Goal: Communication & Community: Answer question/provide support

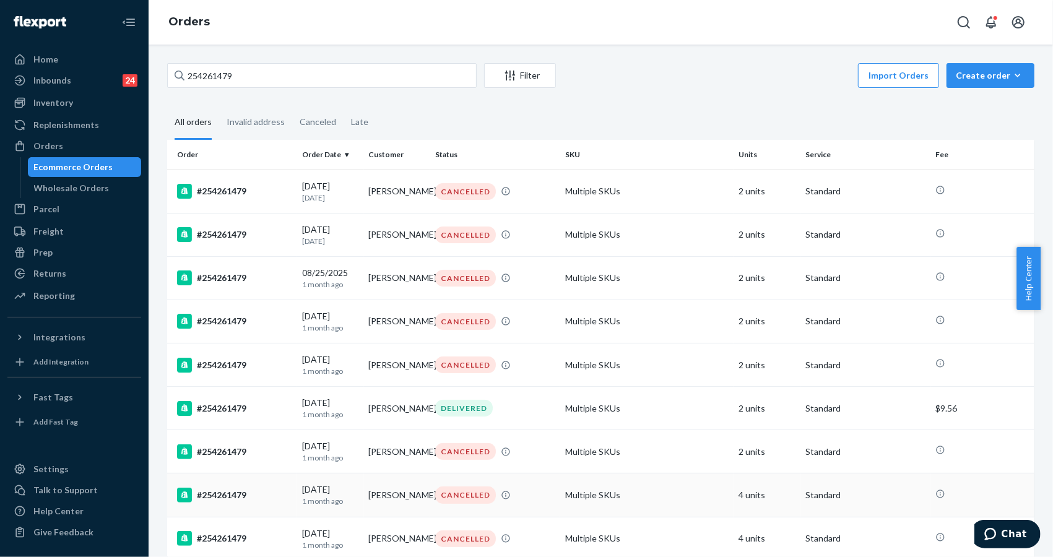
click at [884, 511] on td "Standard" at bounding box center [866, 495] width 130 height 43
click at [887, 517] on td "Standard" at bounding box center [866, 538] width 130 height 43
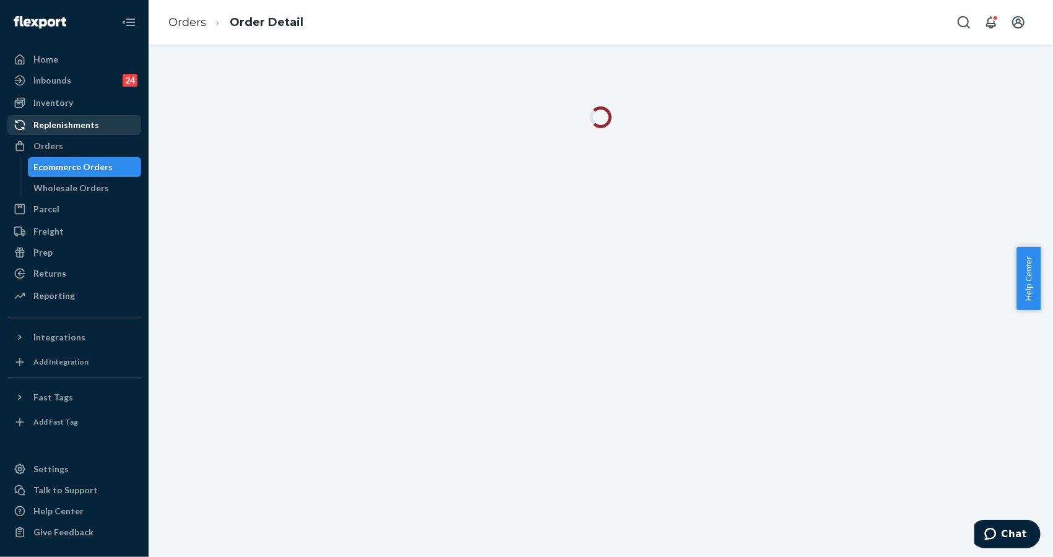
click at [82, 133] on div "Replenishments" at bounding box center [74, 124] width 131 height 17
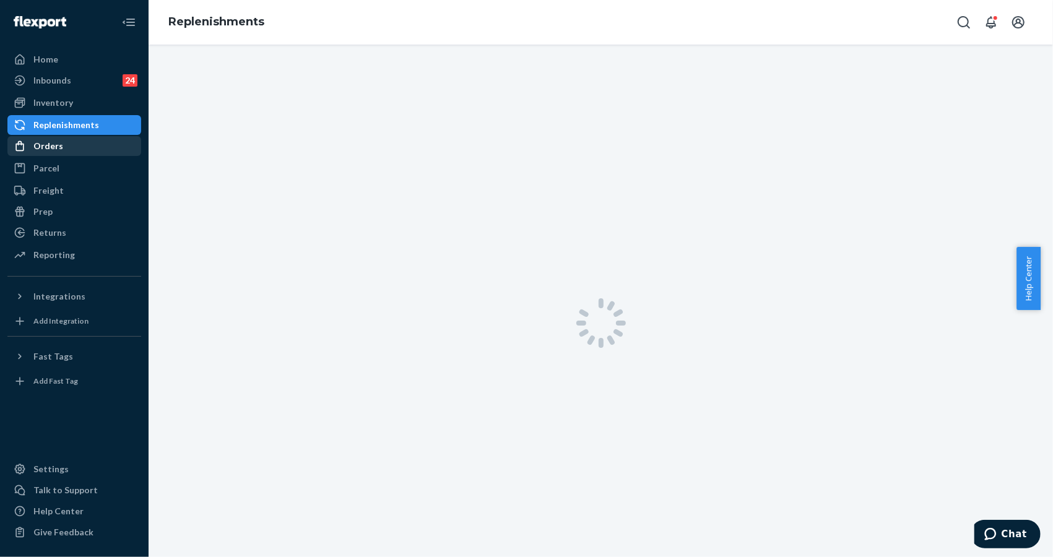
click at [69, 150] on div "Orders" at bounding box center [74, 145] width 131 height 17
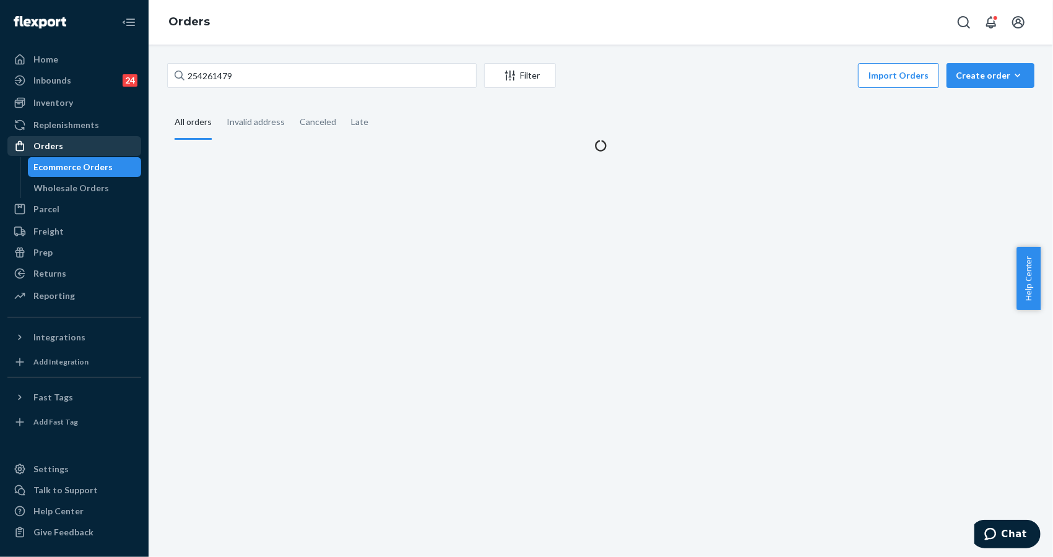
click at [69, 150] on div "Orders" at bounding box center [74, 145] width 131 height 17
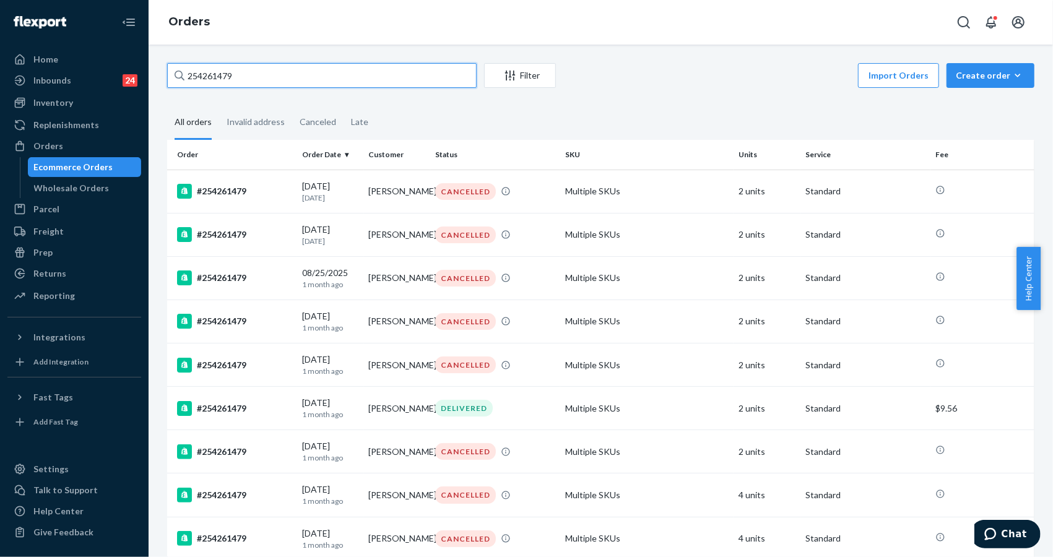
click at [248, 76] on input "254261479" at bounding box center [322, 75] width 310 height 25
paste input "998523"
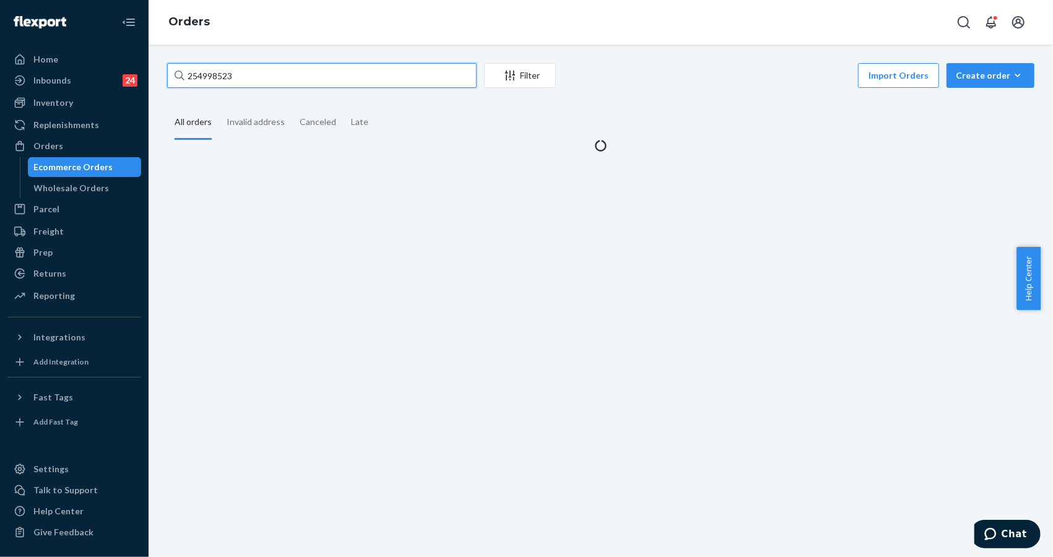
type input "254998523"
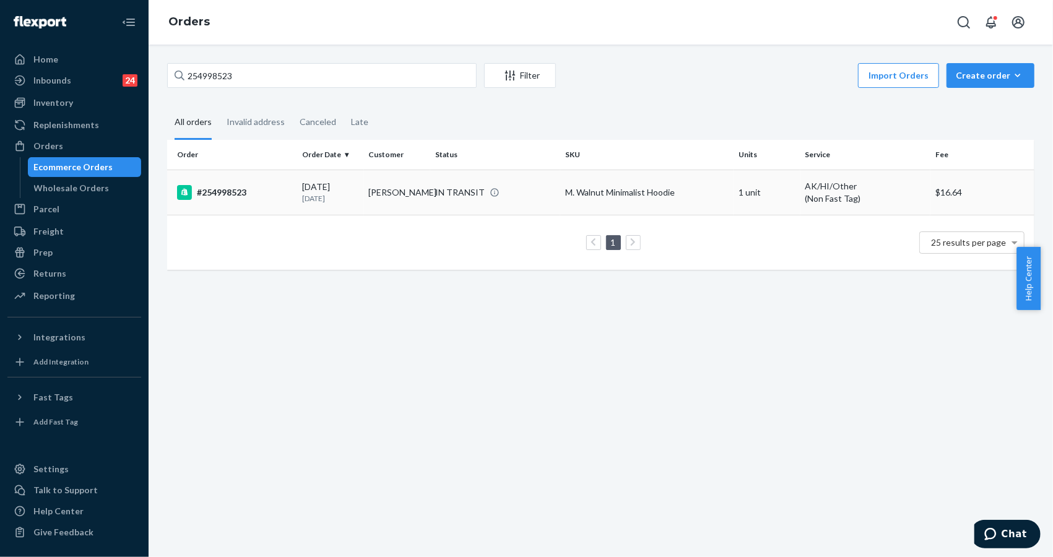
click at [235, 195] on div "#254998523" at bounding box center [234, 192] width 115 height 15
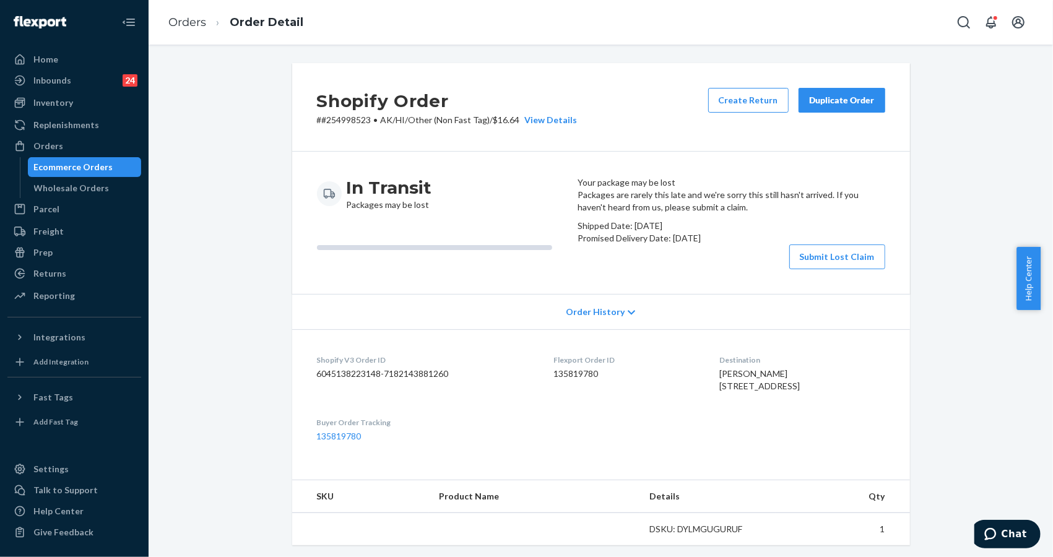
click at [910, 194] on div "Shopify Order # #254998523 • AK/HI/Other (Non Fast Tag) / $16.64 View Details C…" at bounding box center [601, 418] width 637 height 711
click at [824, 269] on button "Submit Lost Claim" at bounding box center [838, 257] width 96 height 25
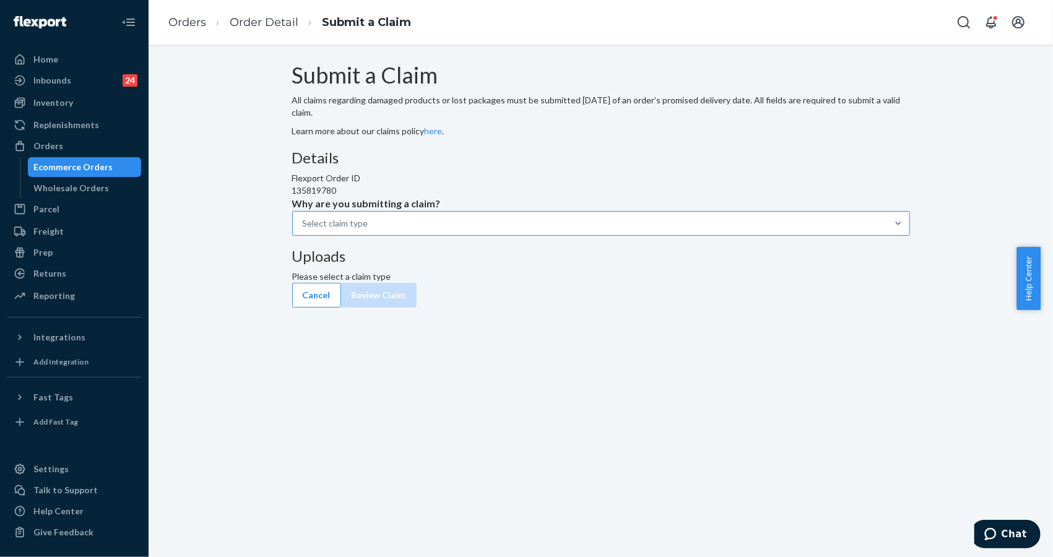
click at [368, 230] on div "Select claim type" at bounding box center [336, 223] width 66 height 12
click at [304, 230] on input "Why are you submitting a claim? Select claim type" at bounding box center [303, 223] width 1 height 12
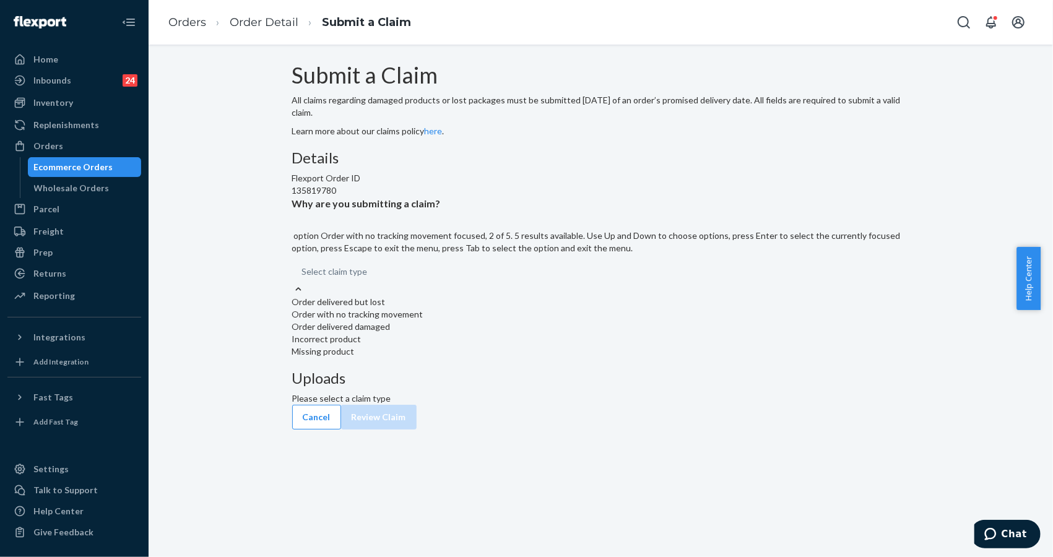
click at [494, 321] on div "Order with no tracking movement" at bounding box center [601, 314] width 618 height 12
click at [303, 278] on input "Why are you submitting a claim? option Order with no tracking movement focused,…" at bounding box center [302, 272] width 1 height 12
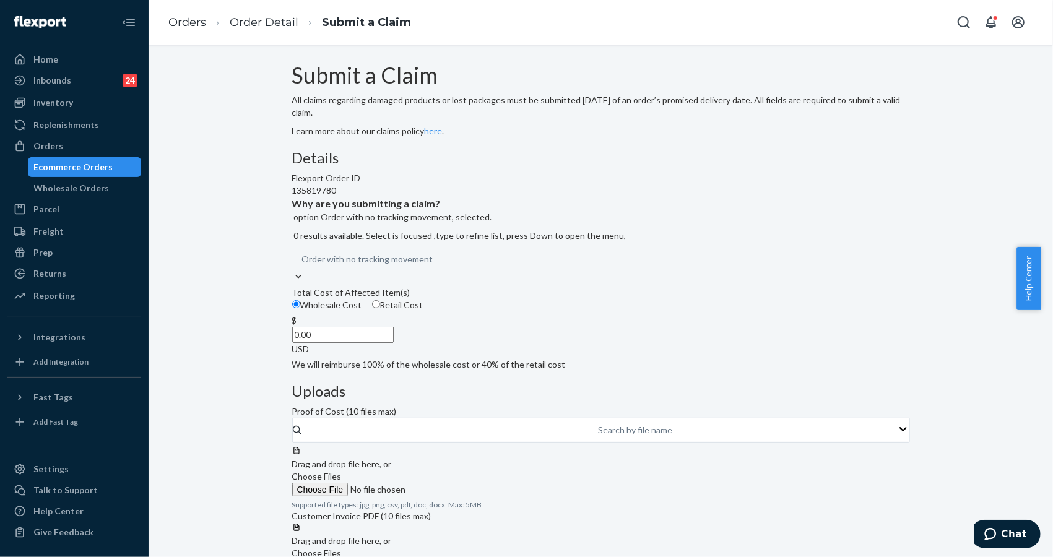
click at [394, 343] on input "0.00" at bounding box center [343, 335] width 102 height 16
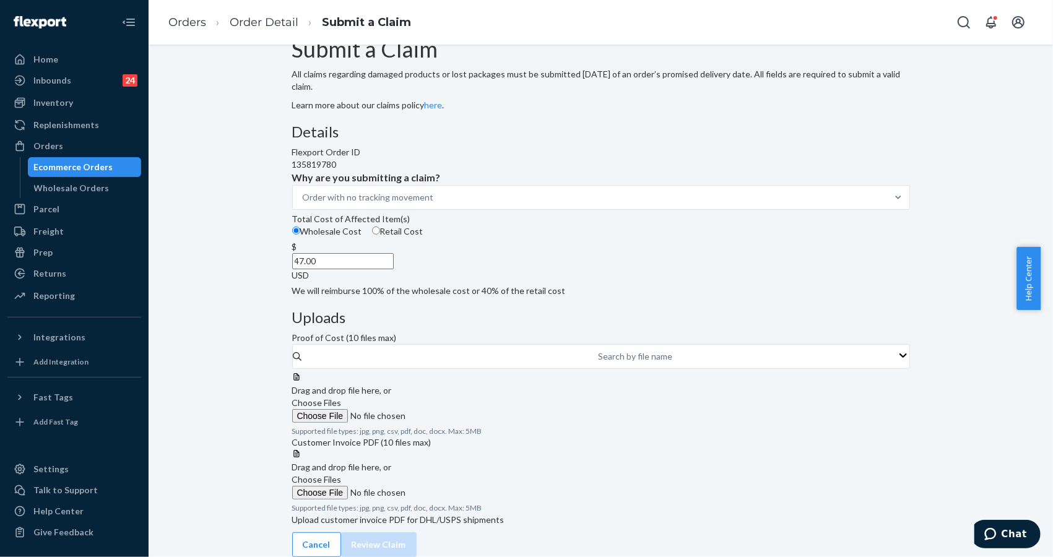
scroll to position [85, 0]
type input "47.00"
click at [992, 94] on div "Submit a Claim All claims regarding damaged products or lost packages must be s…" at bounding box center [601, 297] width 886 height 520
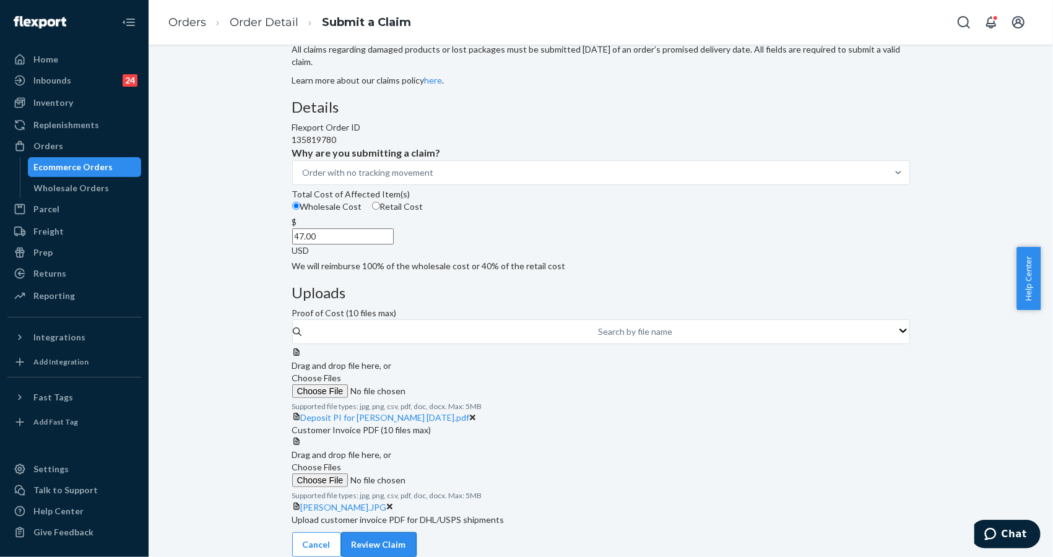
scroll to position [181, 0]
click at [417, 533] on button "Review Claim" at bounding box center [379, 545] width 76 height 25
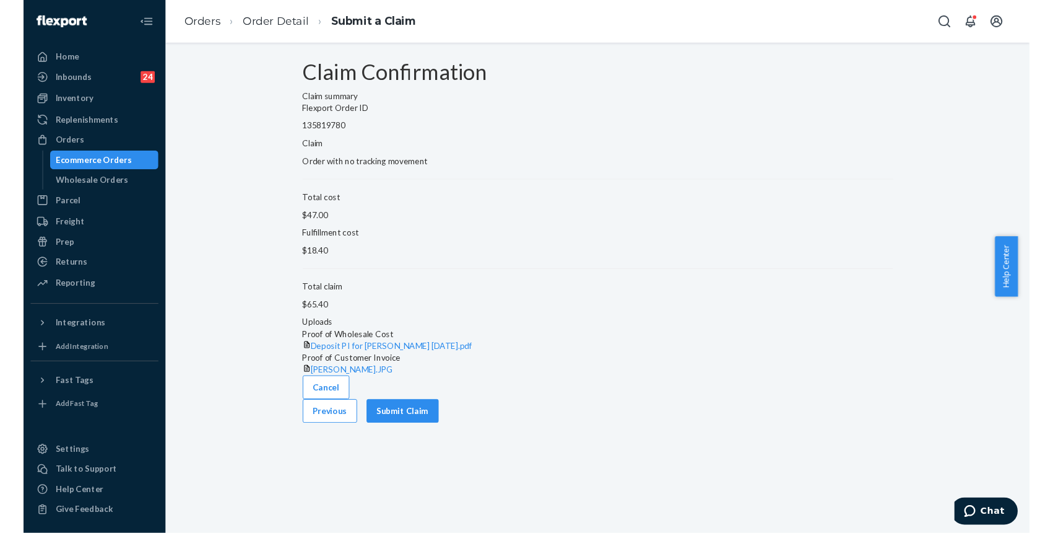
scroll to position [0, 0]
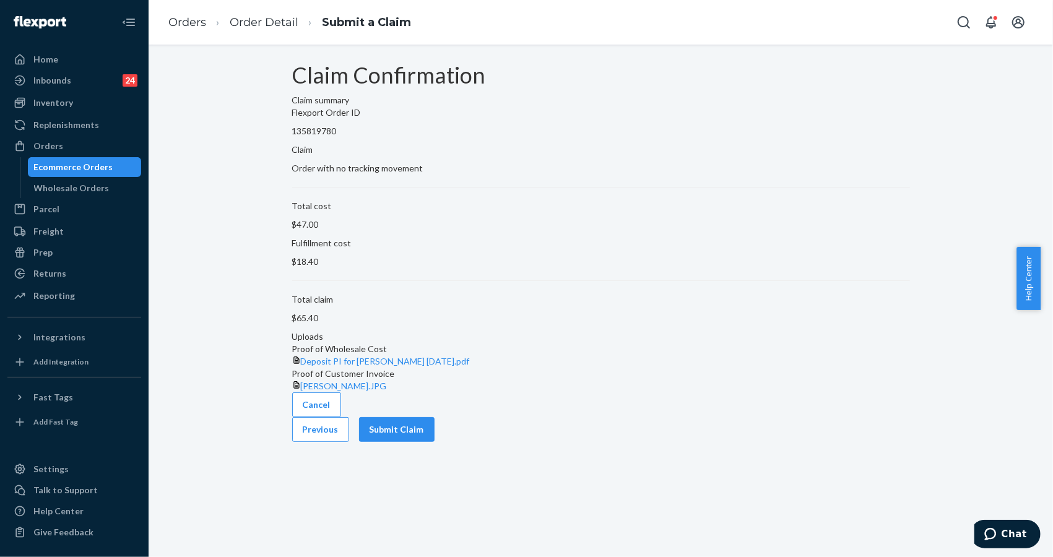
click at [870, 437] on div "Cancel Previous Submit Claim" at bounding box center [601, 418] width 618 height 50
click at [435, 442] on button "Submit Claim" at bounding box center [397, 429] width 76 height 25
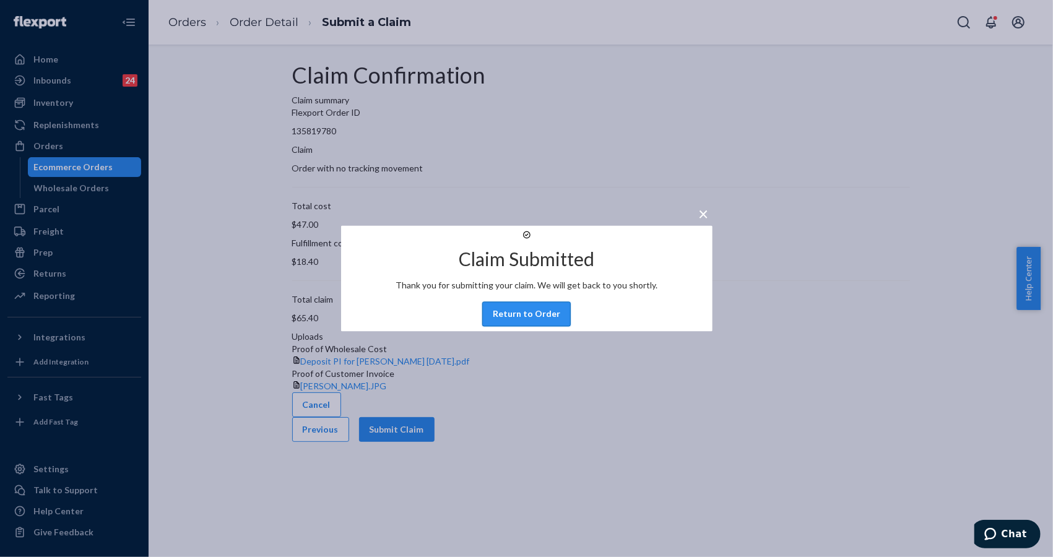
click at [536, 327] on button "Return to Order" at bounding box center [526, 314] width 89 height 25
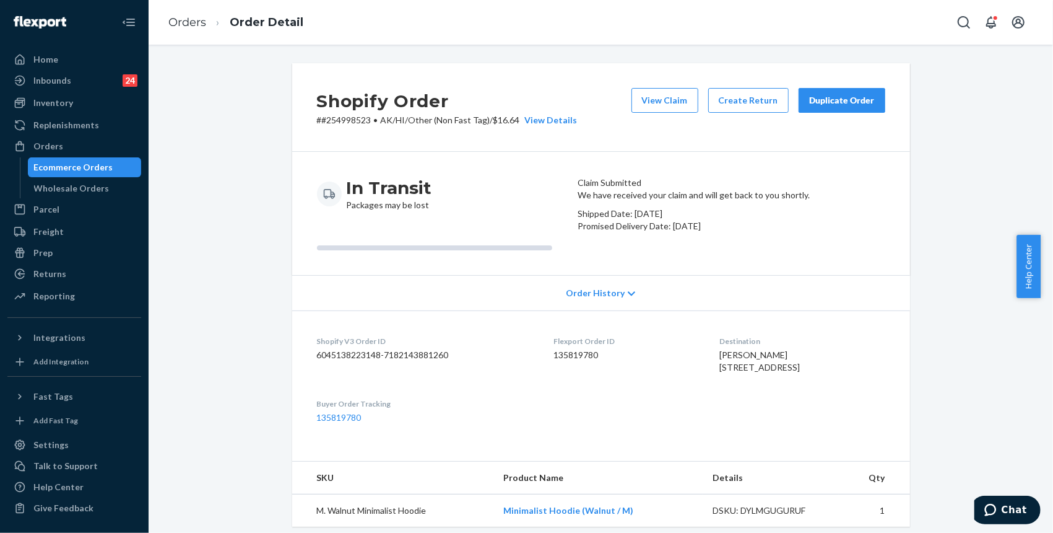
click at [930, 82] on div "Shopify Order # #254998523 • AK/HI/Other (Non Fast Tag) / $16.64 View Details V…" at bounding box center [601, 434] width 886 height 742
click at [885, 448] on dl "Shopify V3 Order ID 6045138223148-7182143881260 Flexport Order ID 135819780 Des…" at bounding box center [601, 379] width 618 height 138
click at [204, 28] on link "Orders" at bounding box center [187, 22] width 38 height 14
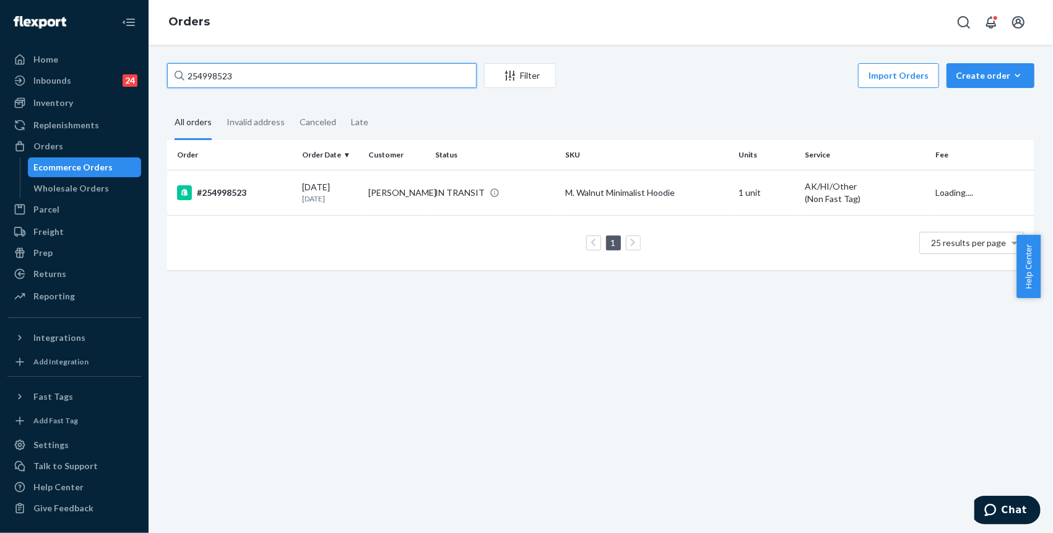
click at [319, 85] on input "254998523" at bounding box center [322, 75] width 310 height 25
paste input "#253900065"
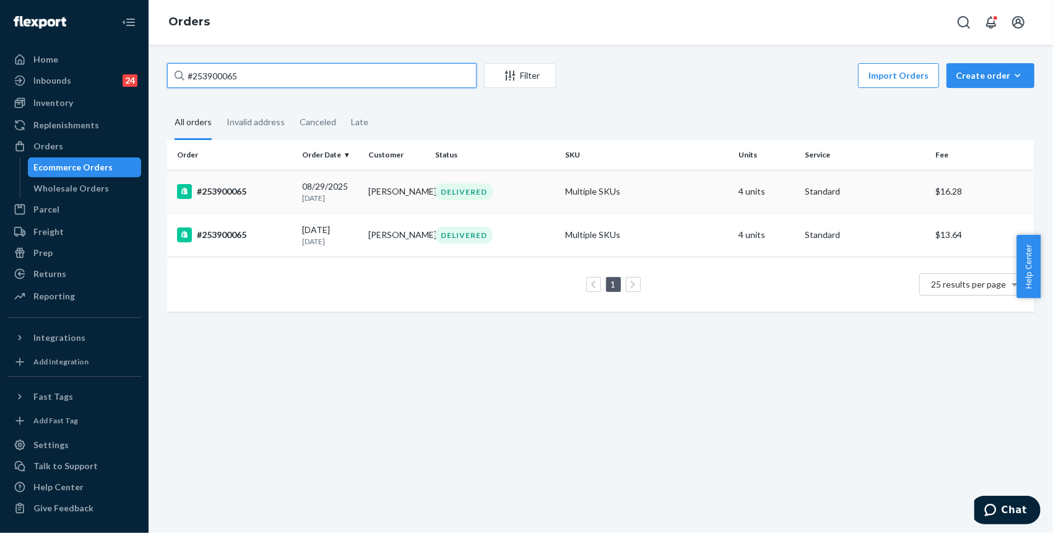
type input "#253900065"
click at [275, 185] on div "#253900065" at bounding box center [234, 191] width 115 height 15
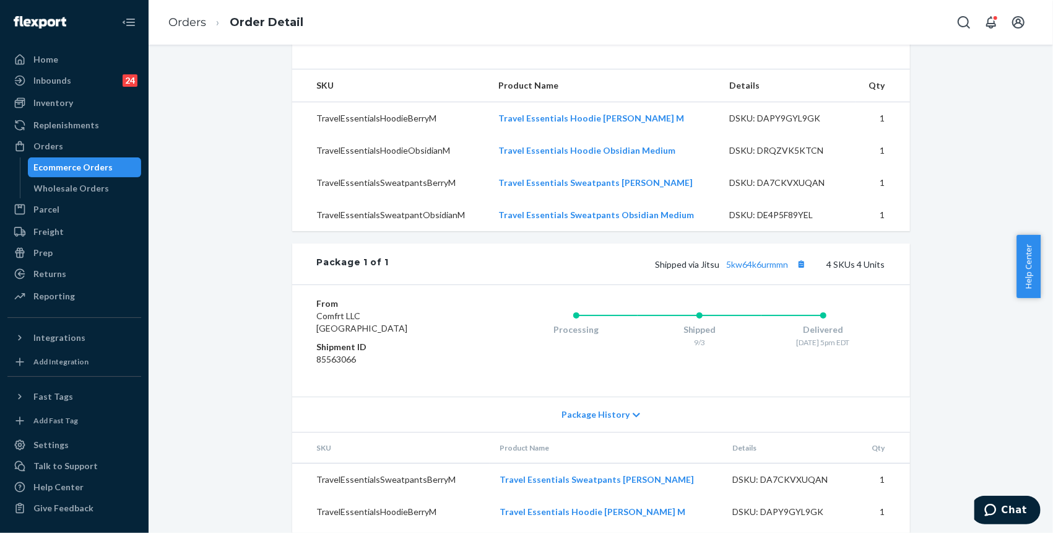
click at [887, 496] on td "1" at bounding box center [883, 479] width 51 height 33
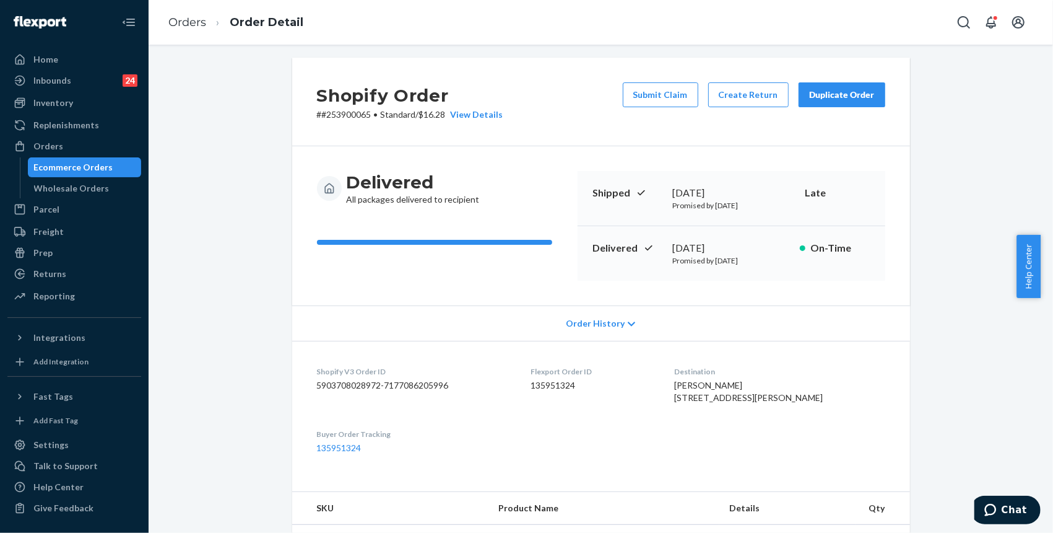
scroll to position [0, 0]
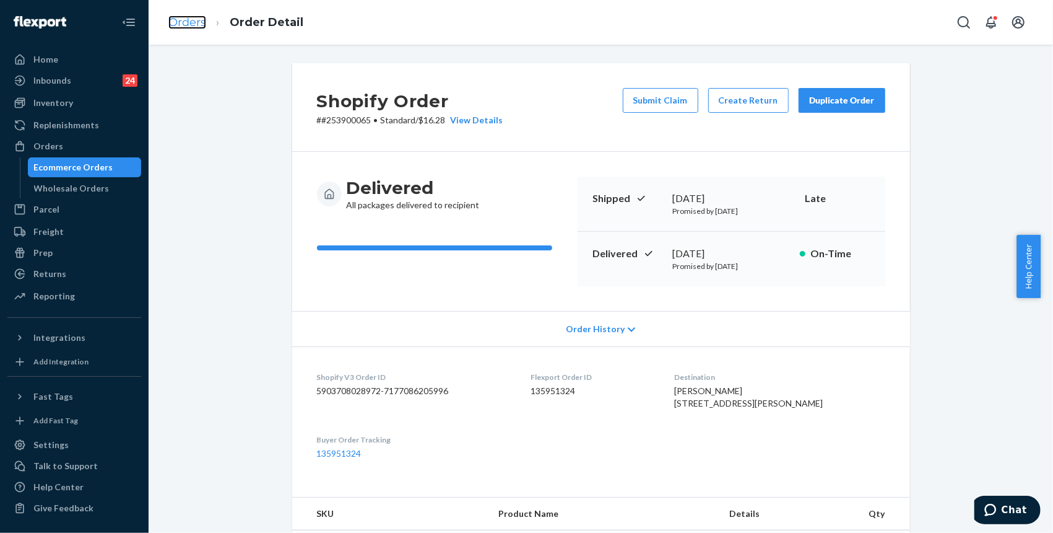
click at [189, 17] on link "Orders" at bounding box center [187, 22] width 38 height 14
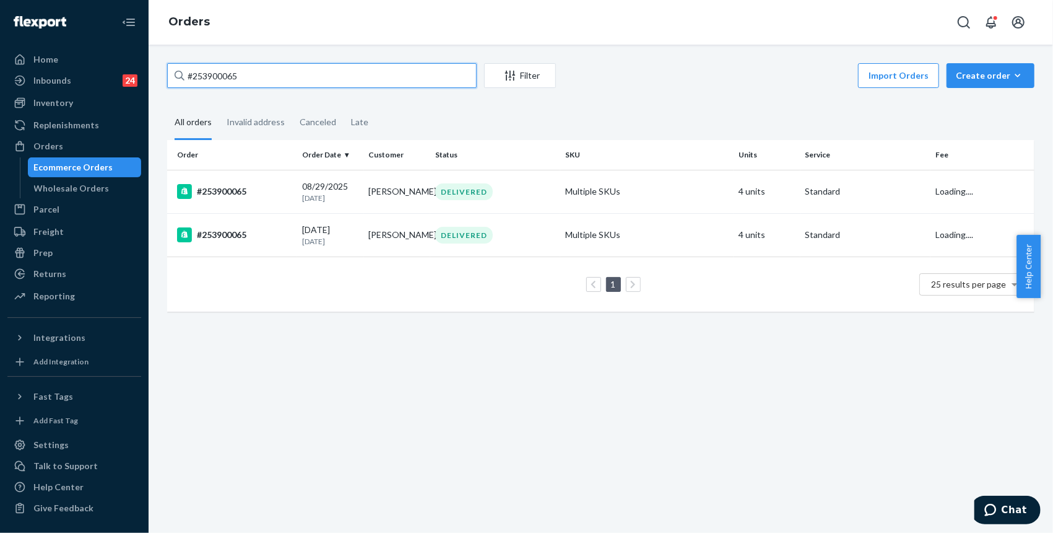
click at [292, 69] on input "#253900065" at bounding box center [322, 75] width 310 height 25
paste input "520400"
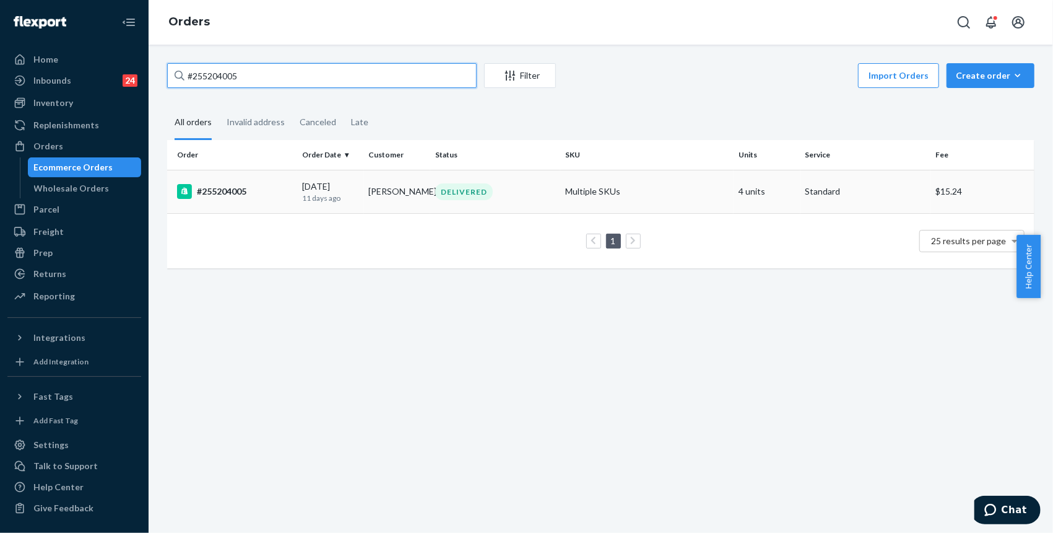
type input "#255204005"
click at [231, 186] on div "#255204005" at bounding box center [234, 191] width 115 height 15
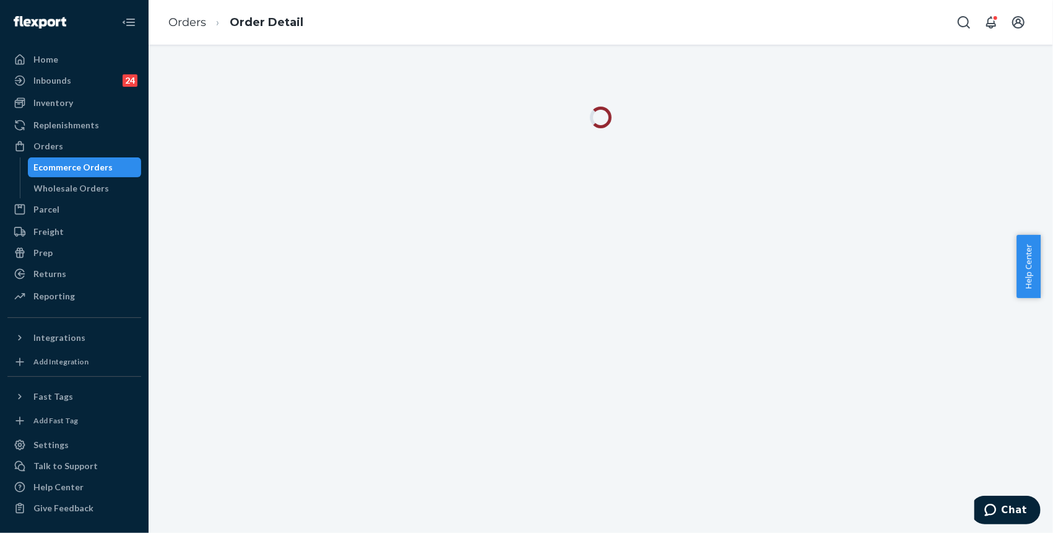
drag, startPoint x: 914, startPoint y: 194, endPoint x: 406, endPoint y: 1, distance: 543.5
click at [914, 194] on div at bounding box center [601, 289] width 905 height 488
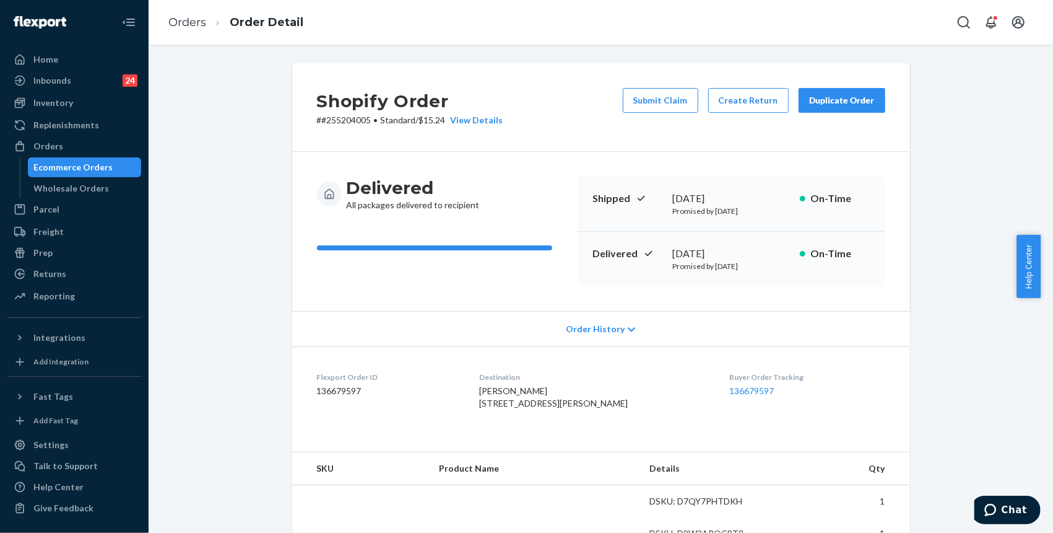
scroll to position [330, 0]
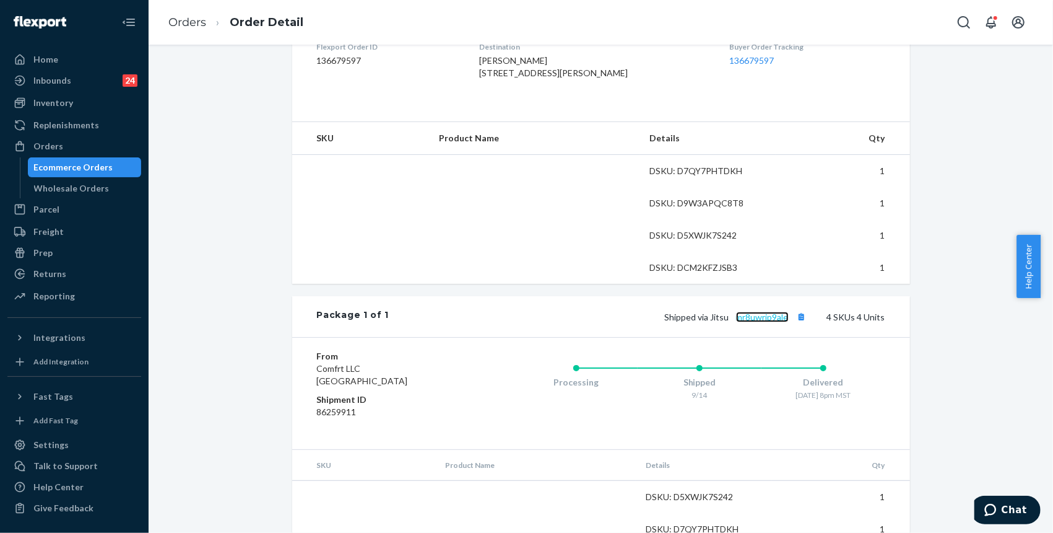
click at [757, 322] on link "mr8uwrjp9ale" at bounding box center [762, 316] width 53 height 11
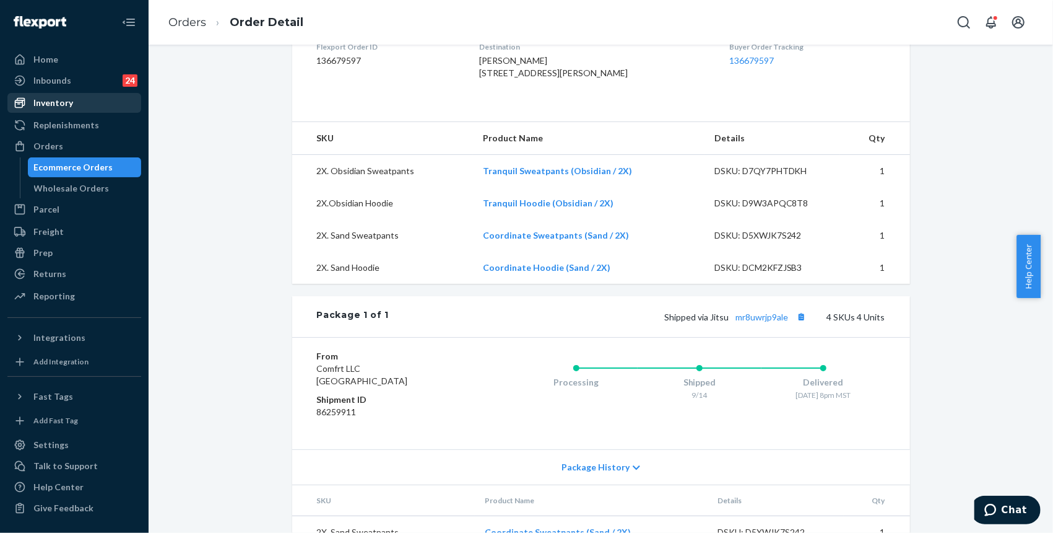
click at [61, 97] on div "Inventory" at bounding box center [53, 103] width 40 height 12
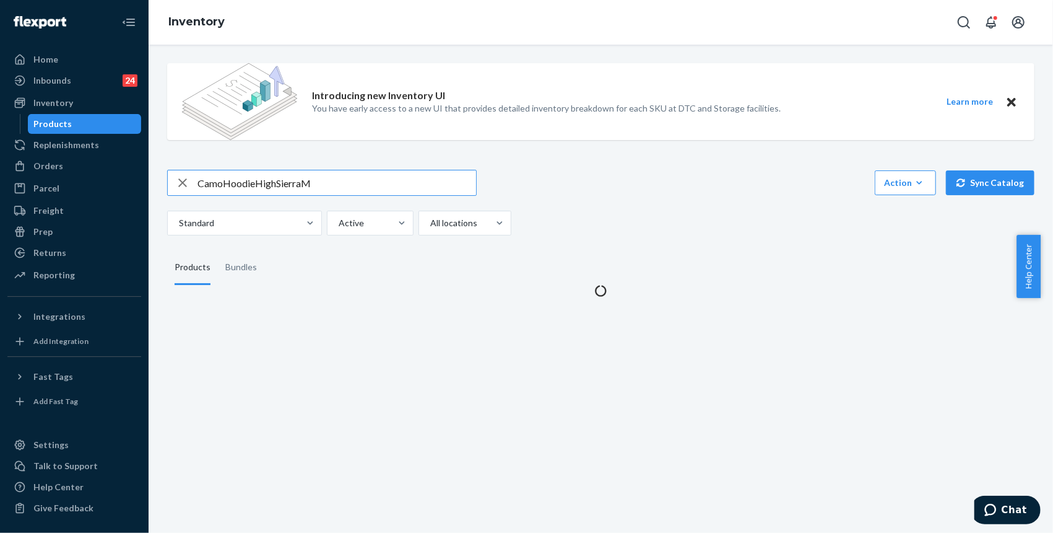
click at [302, 185] on input "CamoHoodieHighSierraM" at bounding box center [337, 182] width 279 height 25
click at [276, 186] on input "CamoHoodieHighSierra M" at bounding box center [337, 182] width 279 height 25
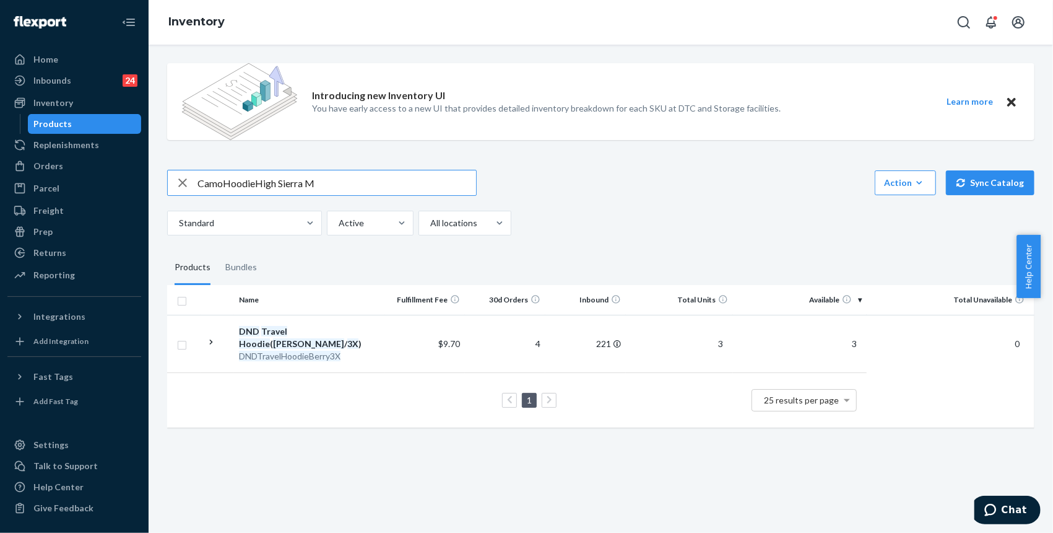
click at [255, 182] on input "CamoHoodieHigh Sierra M" at bounding box center [337, 182] width 279 height 25
drag, startPoint x: 222, startPoint y: 180, endPoint x: 252, endPoint y: 178, distance: 29.7
click at [222, 179] on input "CamoHoodie High Sierra M" at bounding box center [337, 182] width 279 height 25
click at [353, 175] on input "Camo Hoodie High Sierra M" at bounding box center [337, 182] width 279 height 25
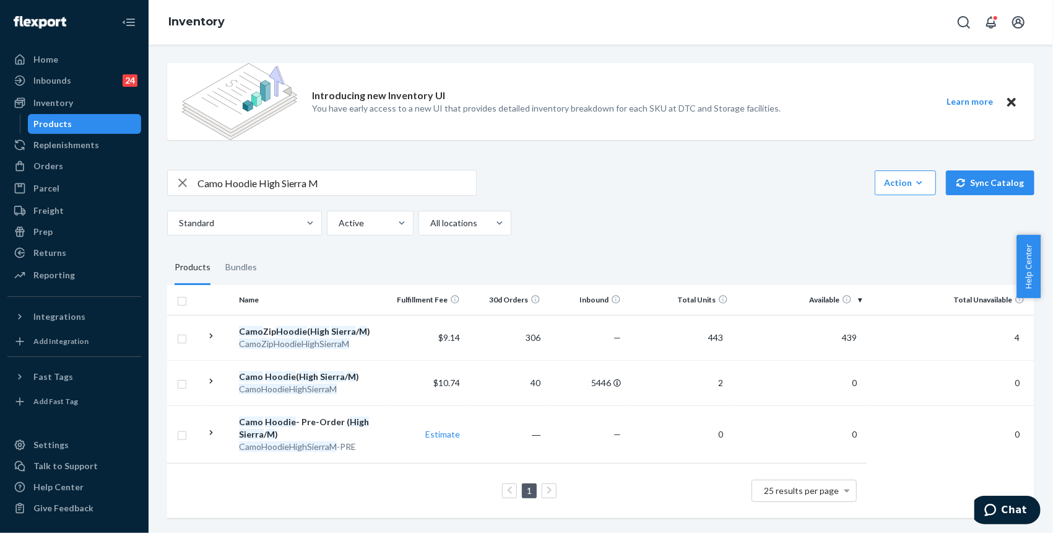
click at [412, 264] on fieldset "Products Bundles" at bounding box center [601, 267] width 868 height 35
drag, startPoint x: 420, startPoint y: 196, endPoint x: 411, endPoint y: 194, distance: 9.5
click at [419, 196] on div "Camo Hoodie High Sierra M Action Create product Create bundle Bulk create produ…" at bounding box center [601, 203] width 868 height 66
click at [405, 180] on input "Camo Hoodie High Sierra M" at bounding box center [337, 182] width 279 height 25
drag, startPoint x: 924, startPoint y: 148, endPoint x: 920, endPoint y: 130, distance: 18.5
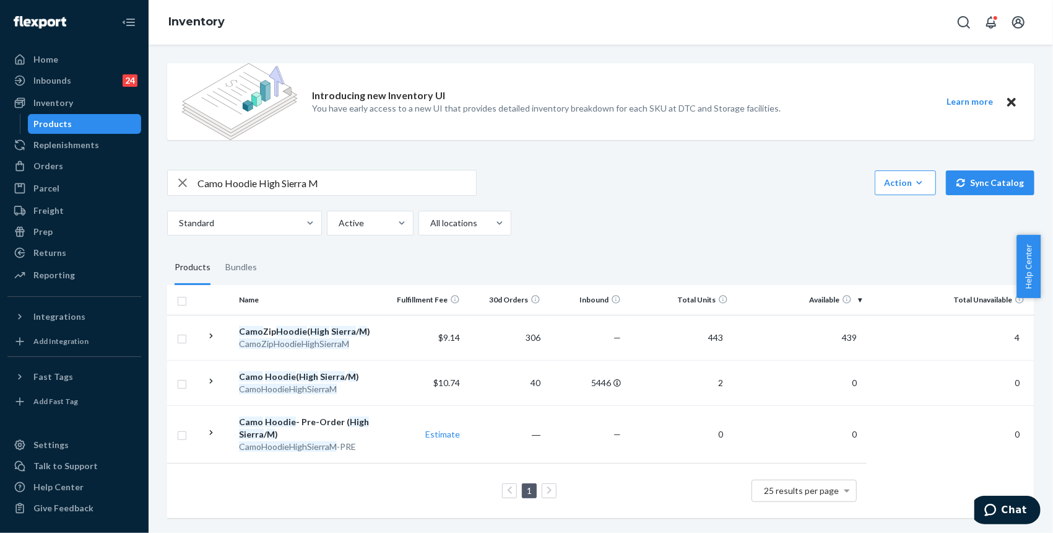
click at [924, 148] on div "Introducing new Inventory UI You have early access to a new UI that provides de…" at bounding box center [601, 104] width 868 height 102
click at [881, 506] on table "Name Fulfillment Fee 30d Orders Inbound Total Units Available Total Unavailable…" at bounding box center [601, 401] width 868 height 233
click at [311, 189] on input "Camo Hoodie High Sierra M" at bounding box center [337, 182] width 279 height 25
paste input "loudPantsBerryL"
drag, startPoint x: 224, startPoint y: 183, endPoint x: 236, endPoint y: 188, distance: 13.3
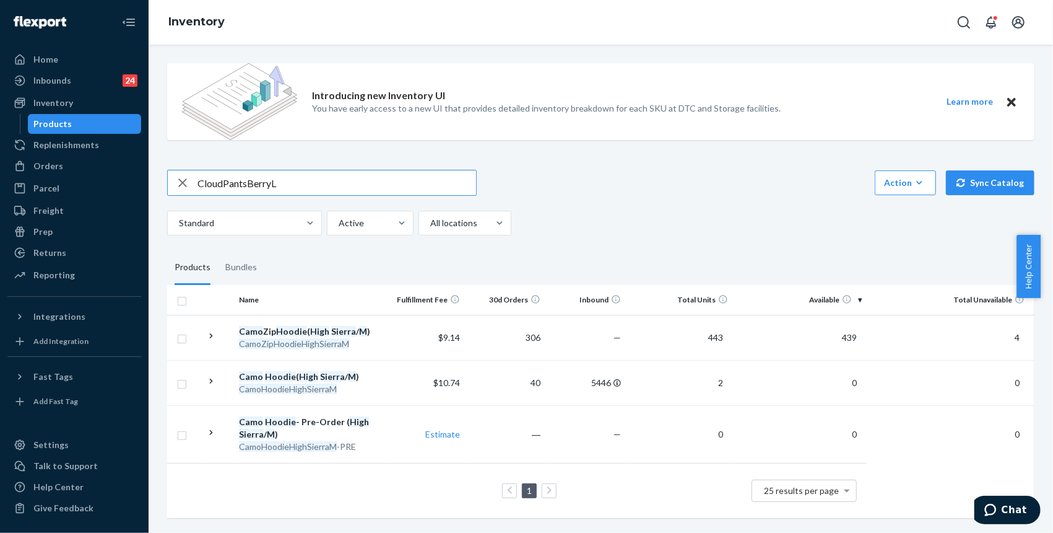
click at [224, 183] on input "CloudPantsBerryL" at bounding box center [337, 182] width 279 height 25
click at [246, 182] on input "Cloud PantsBerryL" at bounding box center [337, 182] width 279 height 25
click at [251, 188] on input "Cloud PantsBerryL" at bounding box center [337, 182] width 279 height 25
click at [278, 182] on input "Cloud Pants BerryL" at bounding box center [337, 182] width 279 height 25
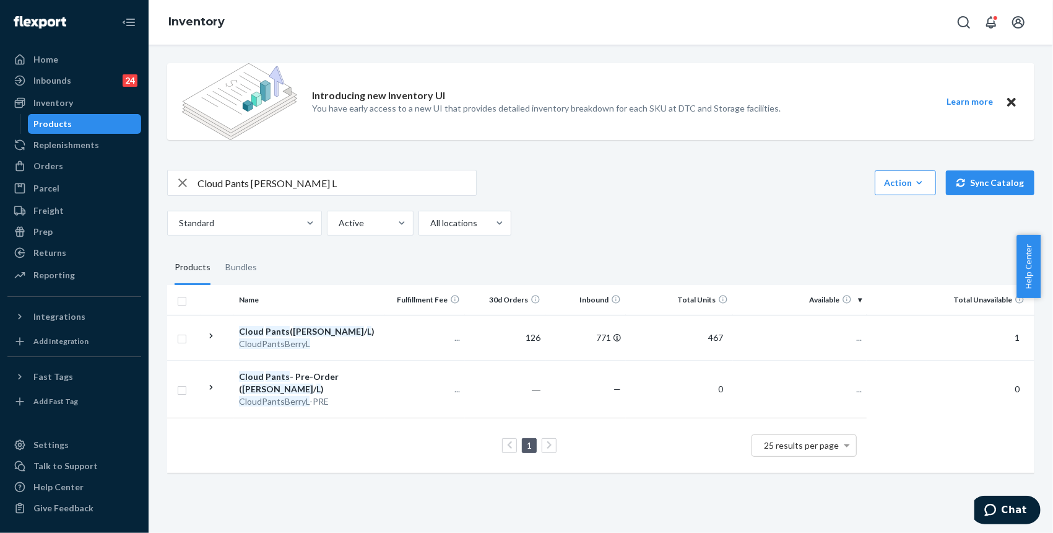
click at [898, 116] on div "Introducing new Inventory UI You have early access to a new UI that provides de…" at bounding box center [601, 101] width 868 height 77
click at [380, 181] on input "Cloud Pants Berry L" at bounding box center [337, 182] width 279 height 25
paste input "ShortBerry"
click at [271, 189] on input "CloudShortBerryL" at bounding box center [337, 182] width 279 height 25
click at [237, 183] on input "CloudShortBerry L" at bounding box center [337, 182] width 279 height 25
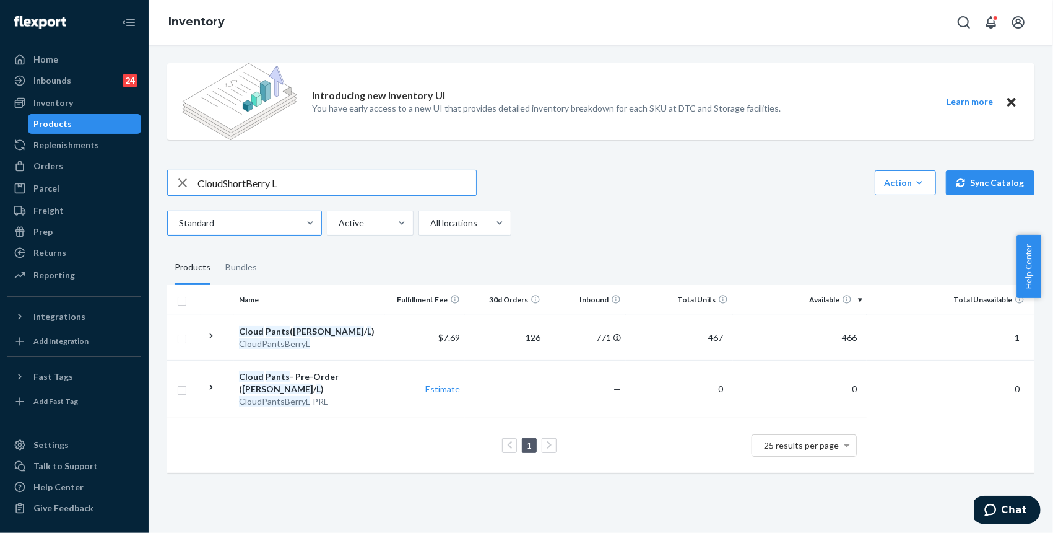
drag, startPoint x: 245, startPoint y: 185, endPoint x: 255, endPoint y: 222, distance: 38.5
click at [249, 186] on input "CloudShortBerry L" at bounding box center [337, 182] width 279 height 25
drag, startPoint x: 224, startPoint y: 187, endPoint x: 230, endPoint y: 188, distance: 6.8
click at [224, 188] on input "CloudShort Berry L" at bounding box center [337, 182] width 279 height 25
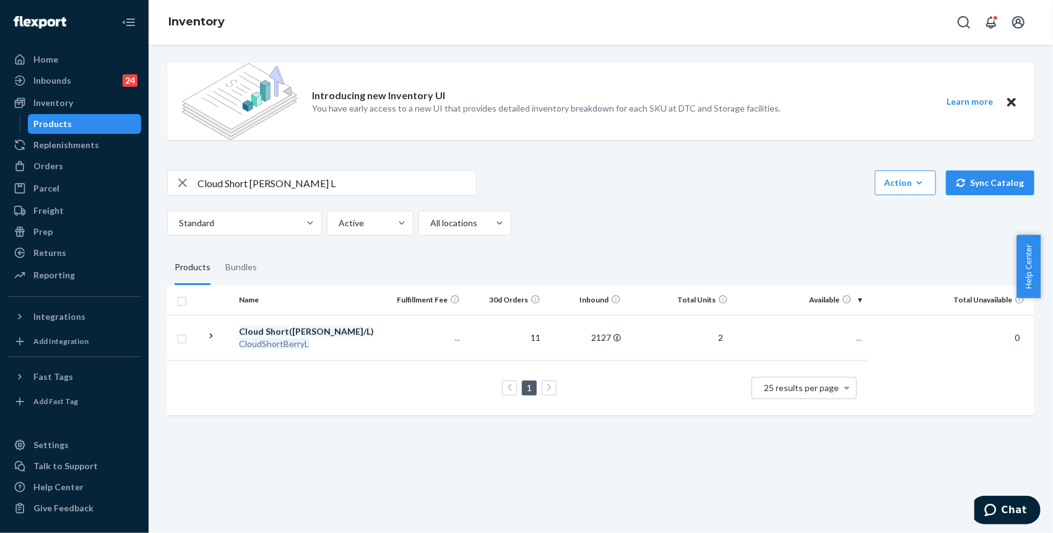
click at [903, 131] on div "Introducing new Inventory UI You have early access to a new UI that provides de…" at bounding box center [601, 101] width 868 height 77
click at [362, 177] on input "Cloud Short Berry L" at bounding box center [337, 182] width 279 height 25
paste input "TeeBerry"
click at [264, 184] on input "CloudTeeBerryL" at bounding box center [337, 182] width 279 height 25
click at [241, 181] on input "CloudTeeBerry L" at bounding box center [337, 182] width 279 height 25
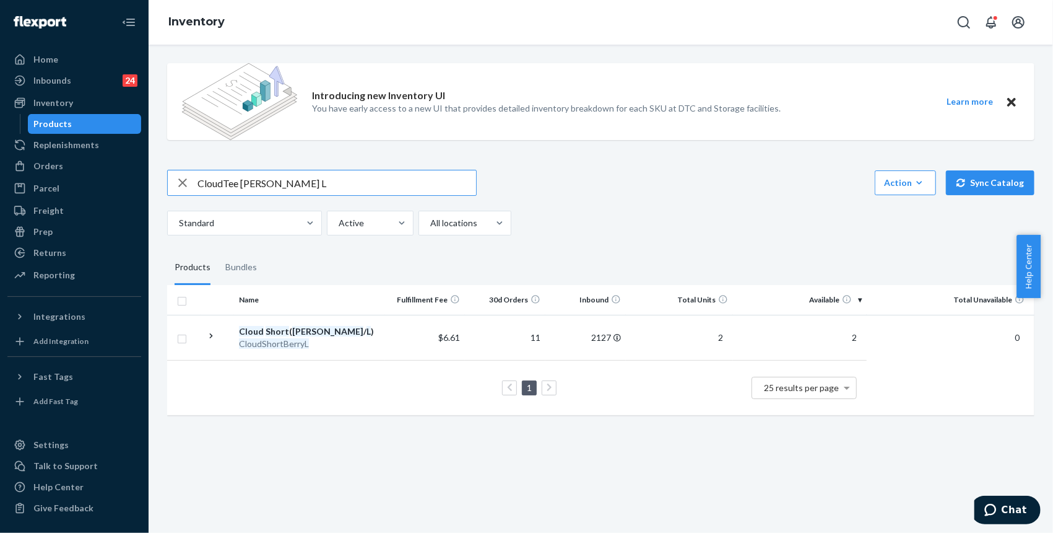
click at [225, 186] on input "CloudTee Berry L" at bounding box center [337, 182] width 279 height 25
click at [225, 183] on input "CloudTee Berry L" at bounding box center [337, 182] width 279 height 25
type input "Cloud Tee Berry L"
drag, startPoint x: 467, startPoint y: 427, endPoint x: 510, endPoint y: 419, distance: 43.4
click at [464, 427] on div "Name Fulfillment Fee 30d Orders Inbound Total Units Available Total Unavailable…" at bounding box center [601, 356] width 868 height 142
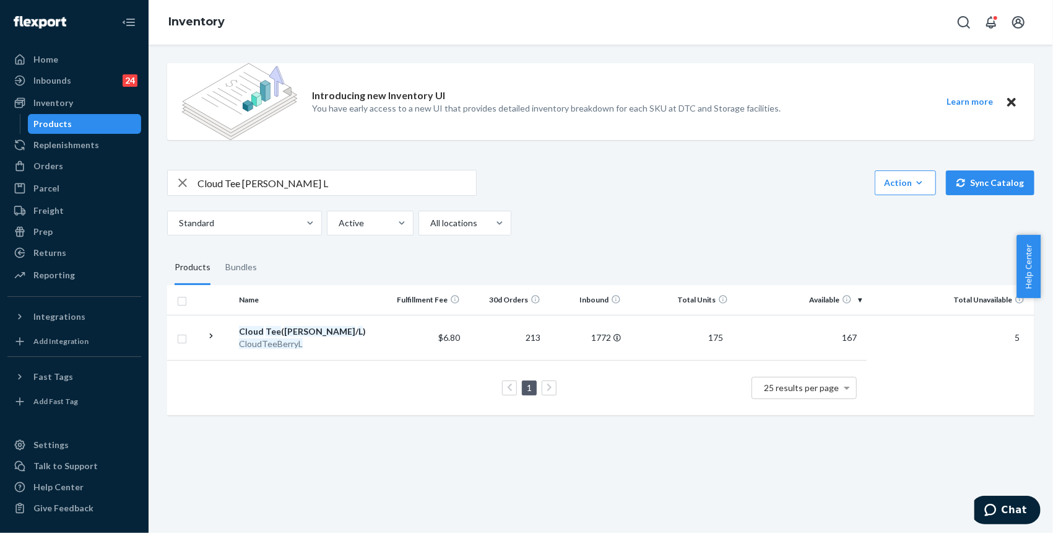
drag, startPoint x: 295, startPoint y: 459, endPoint x: 690, endPoint y: 409, distance: 398.9
click at [295, 460] on div "Introducing new Inventory UI You have early access to a new UI that provides de…" at bounding box center [601, 289] width 905 height 488
click at [959, 503] on div "Introducing new Inventory UI You have early access to a new UI that provides de…" at bounding box center [601, 289] width 905 height 488
click at [71, 172] on div "Orders" at bounding box center [74, 165] width 131 height 17
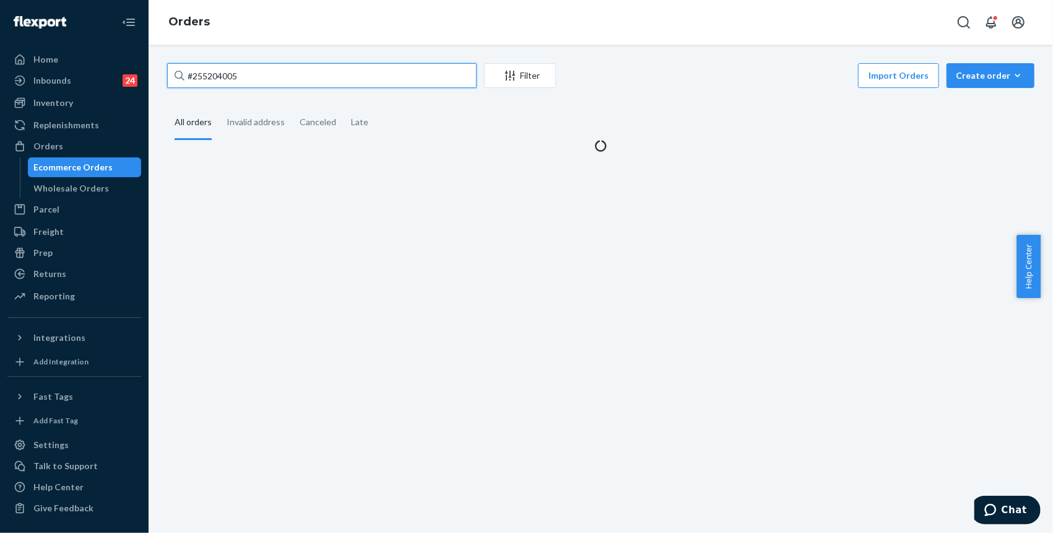
click at [268, 84] on input "#255204005" at bounding box center [322, 75] width 310 height 25
paste input "1434"
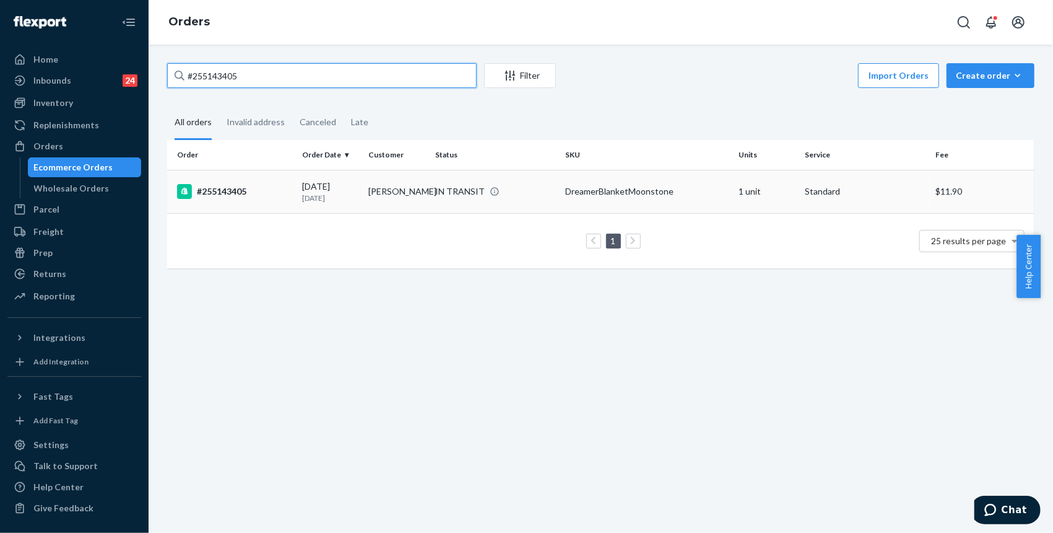
type input "#255143405"
click at [212, 187] on div "#255143405" at bounding box center [234, 191] width 115 height 15
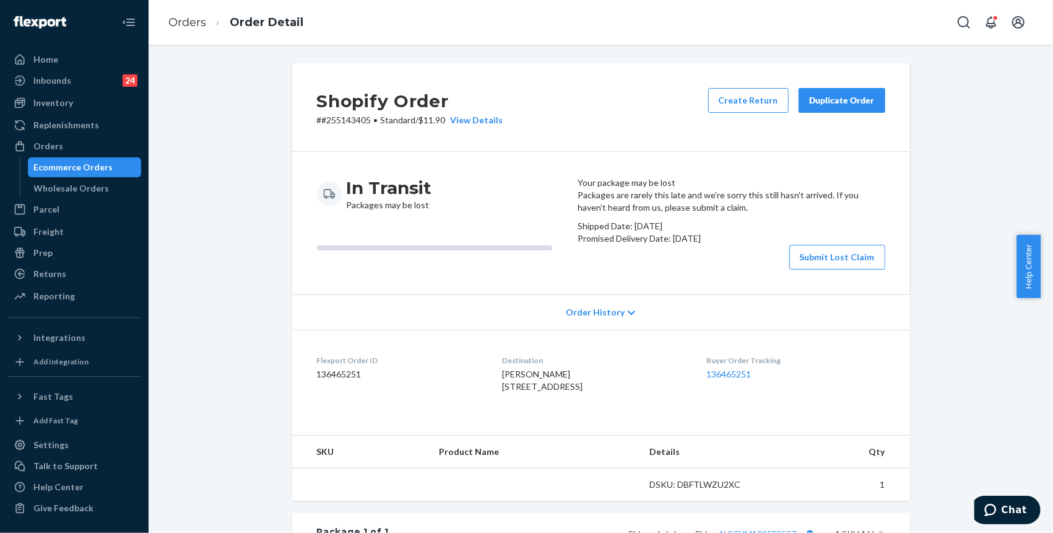
click at [978, 152] on div "Shopify Order # #255143405 • Standard / $11.90 View Details Create Return Dupli…" at bounding box center [601, 427] width 886 height 729
click at [318, 269] on div "In Transit Packages may be lost" at bounding box center [442, 222] width 251 height 93
click at [819, 269] on button "Submit Lost Claim" at bounding box center [838, 257] width 96 height 25
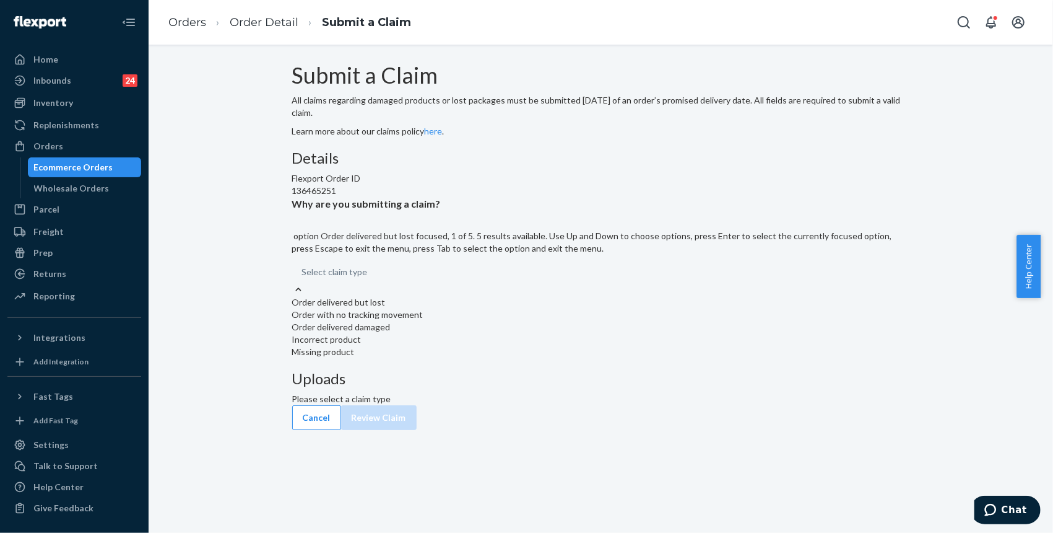
click at [487, 283] on div "Select claim type" at bounding box center [601, 272] width 618 height 22
click at [303, 278] on input "Why are you submitting a claim? option Order delivered but lost focused, 1 of 5…" at bounding box center [302, 272] width 1 height 12
click at [503, 321] on div "Order with no tracking movement" at bounding box center [601, 314] width 618 height 12
click at [303, 278] on input "Why are you submitting a claim? option Order with no tracking movement focused,…" at bounding box center [302, 272] width 1 height 12
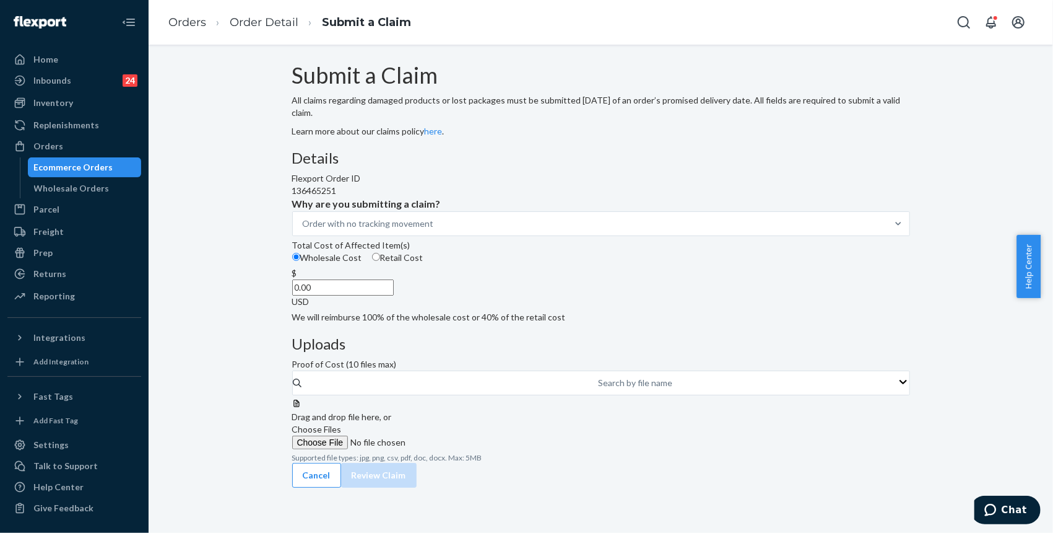
click at [927, 162] on div "Submit a Claim All claims regarding damaged products or lost packages must be s…" at bounding box center [601, 275] width 886 height 424
click at [394, 295] on input "0.00" at bounding box center [343, 287] width 102 height 16
type input "16.99"
click at [417, 500] on button "Review Claim" at bounding box center [379, 487] width 76 height 25
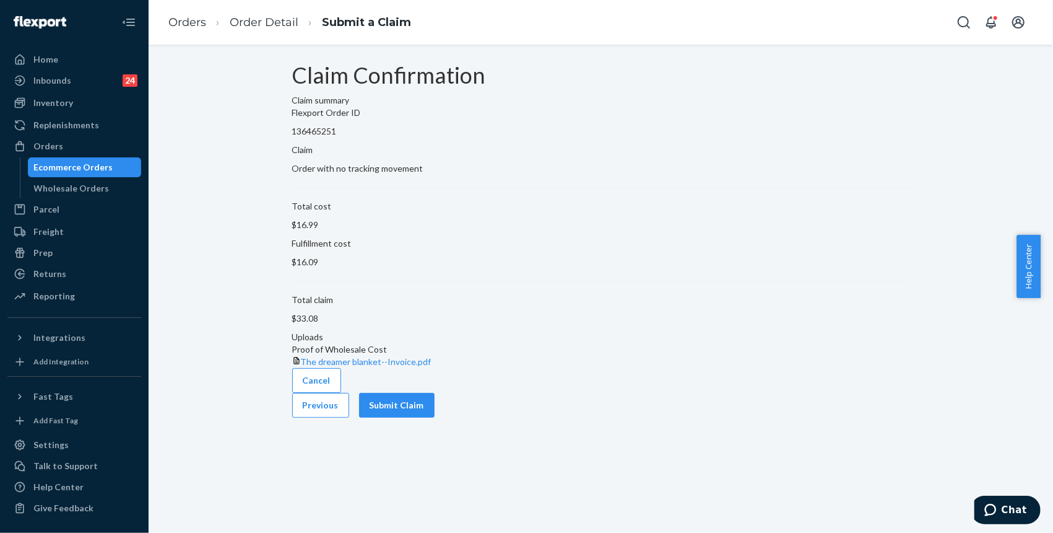
click at [863, 417] on div "Cancel Previous Submit Claim" at bounding box center [601, 393] width 618 height 50
click at [435, 417] on button "Submit Claim" at bounding box center [397, 405] width 76 height 25
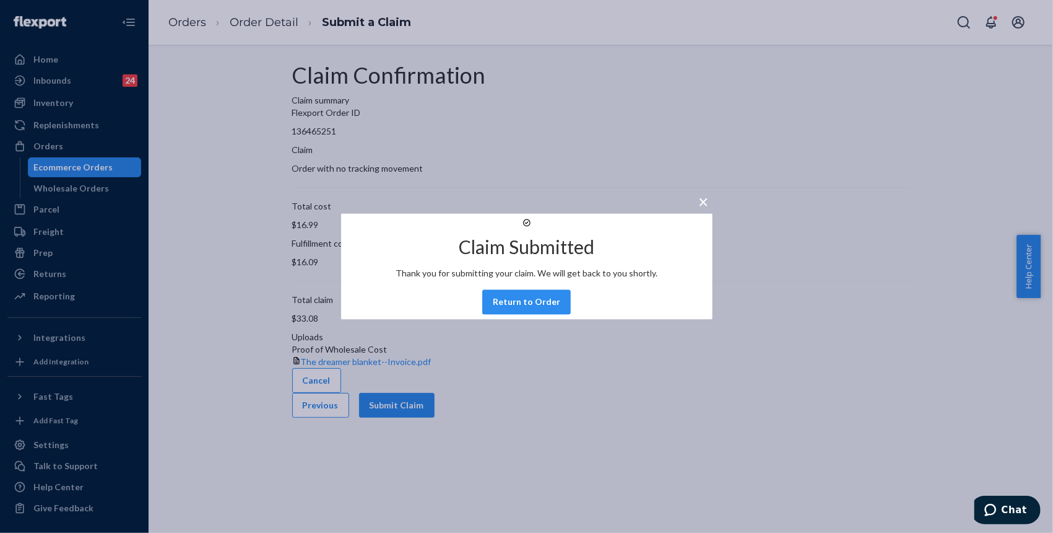
click at [928, 196] on div "× Claim Submitted Thank you for submitting your claim. We will get back to you …" at bounding box center [526, 266] width 1053 height 533
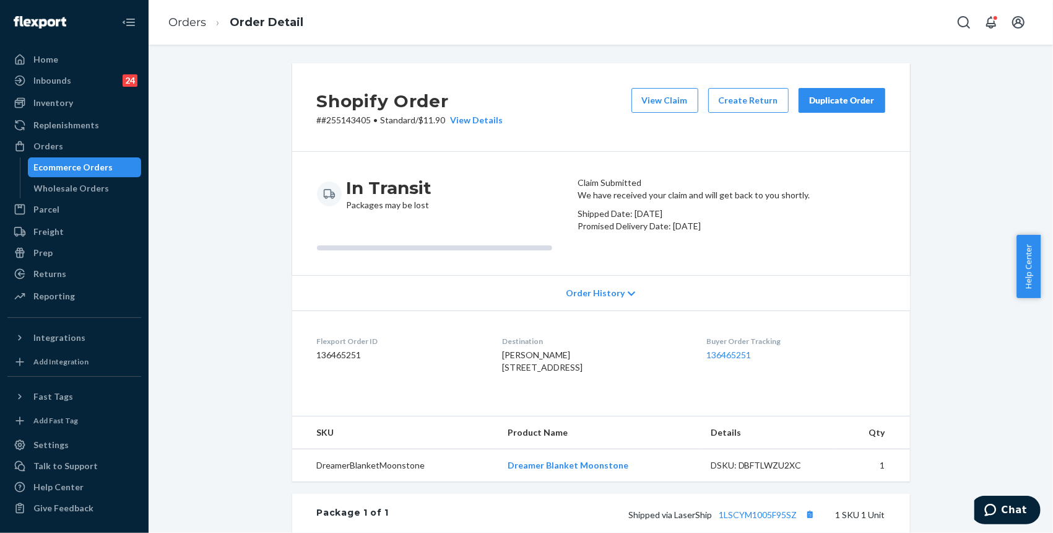
click at [924, 147] on div "Shopify Order # #255143405 • Standard / $11.90 View Details View Claim Create R…" at bounding box center [601, 418] width 886 height 710
click at [502, 372] on span "Kayla Ward 877 Bideford Dr South Park, PA 15129-8902 US" at bounding box center [542, 360] width 80 height 23
drag, startPoint x: 506, startPoint y: 430, endPoint x: 481, endPoint y: 401, distance: 38.2
click at [481, 401] on dl "Flexport Order ID 136465251 Destination Kayla Ward 877 Bideford Dr South Park, …" at bounding box center [601, 356] width 618 height 93
copy span "877 Bideford Dr South Park, PA 15129-8902 US"
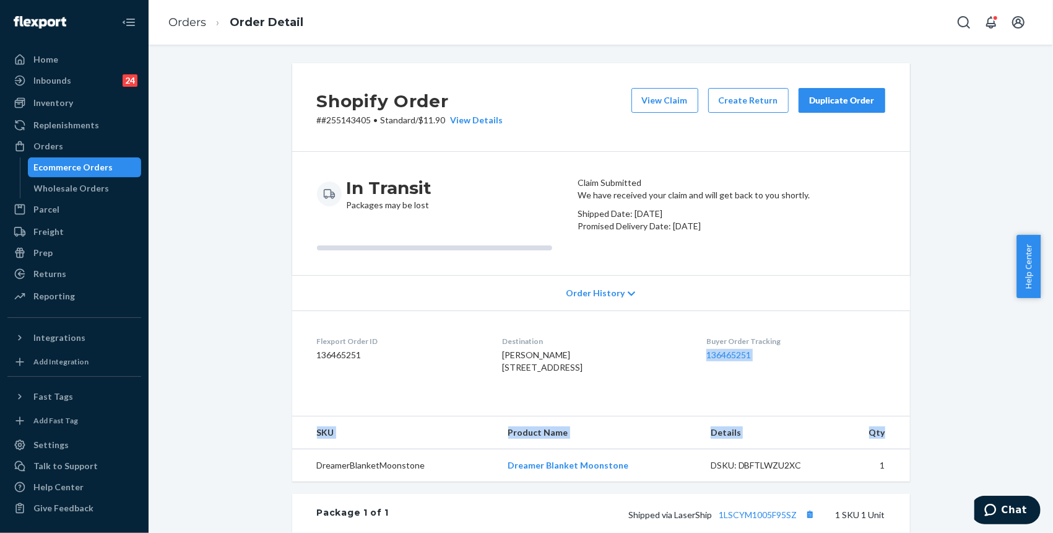
drag, startPoint x: 889, startPoint y: 503, endPoint x: 944, endPoint y: 357, distance: 156.2
click at [944, 357] on div "Shopify Order # #255143405 • Standard / $11.90 View Details View Claim Create R…" at bounding box center [601, 418] width 886 height 710
click at [185, 22] on link "Orders" at bounding box center [187, 22] width 38 height 14
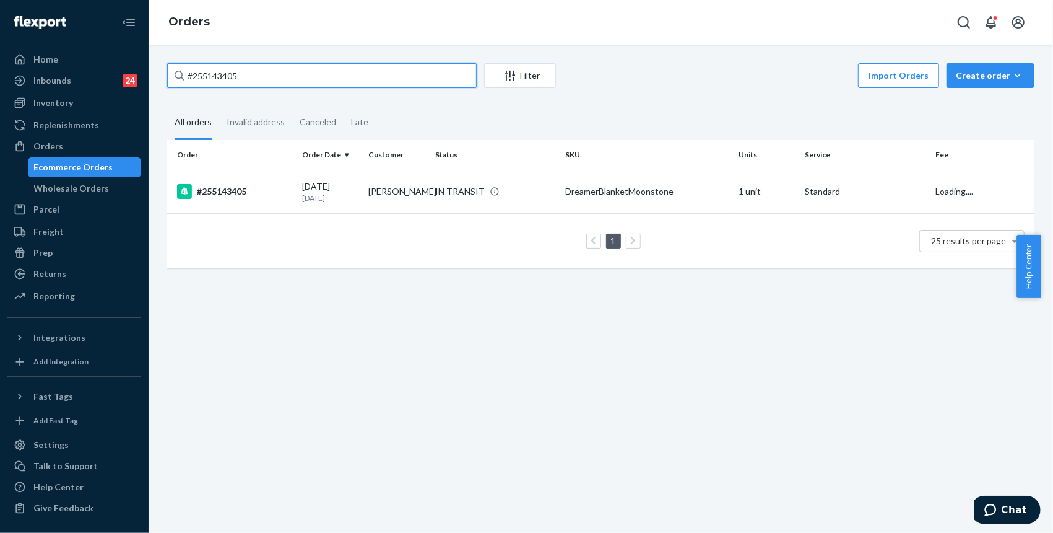
click at [271, 77] on input "#255143405" at bounding box center [322, 75] width 310 height 25
paste input "228178"
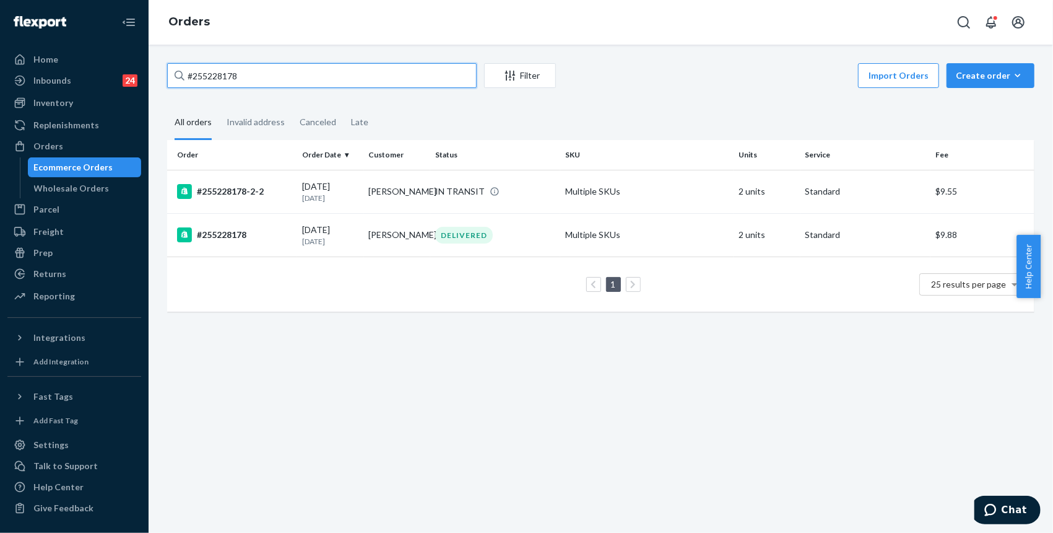
type input "#255228178"
click at [648, 396] on div "#255228178 Filter Import Orders Create order Ecommerce order Removal order All …" at bounding box center [601, 289] width 905 height 488
click at [254, 186] on div "#255228178-2-2" at bounding box center [234, 191] width 115 height 15
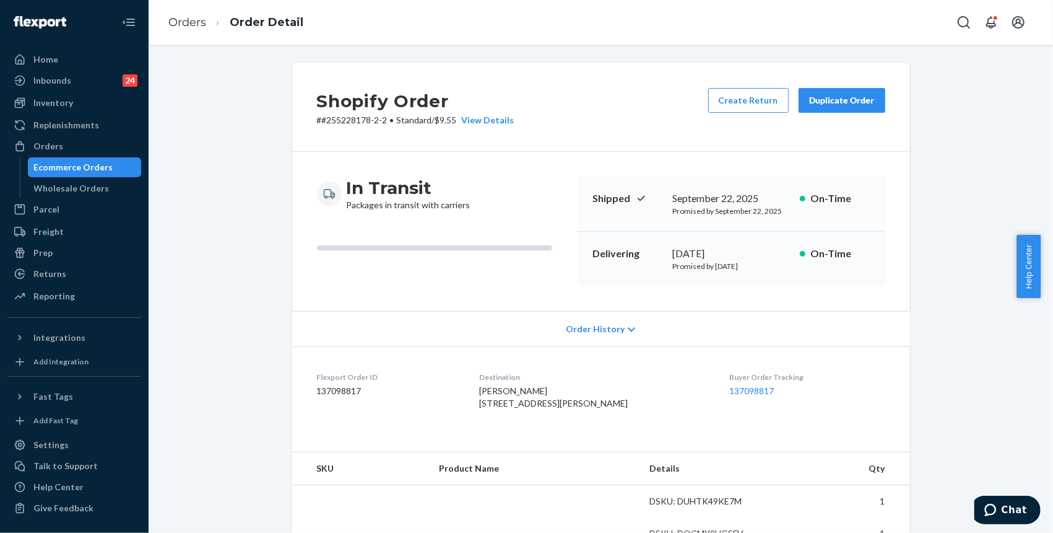
scroll to position [317, 0]
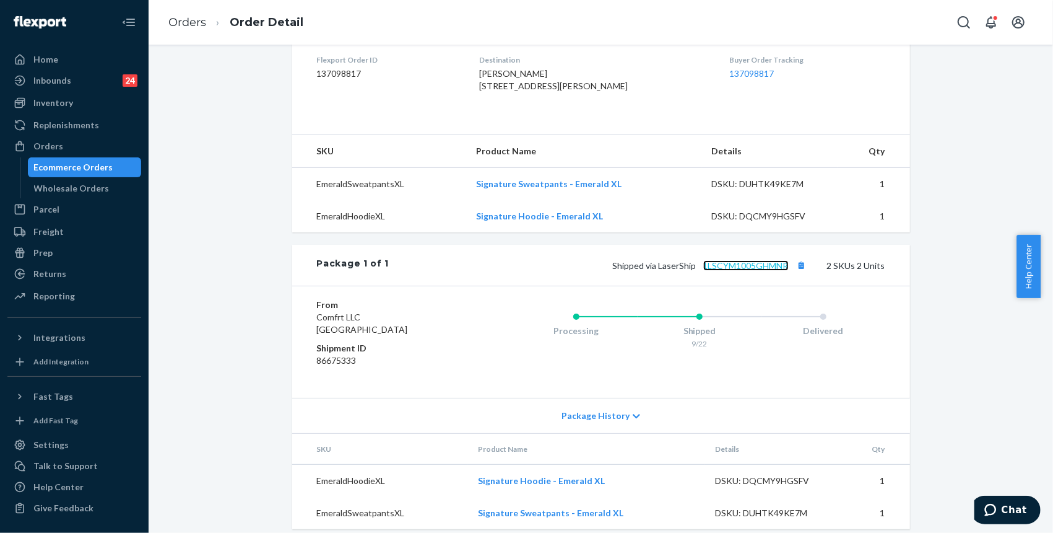
click at [741, 271] on link "1LSCYM1005GHMNR" at bounding box center [745, 265] width 85 height 11
click at [994, 507] on icon "Chat" at bounding box center [990, 509] width 12 height 12
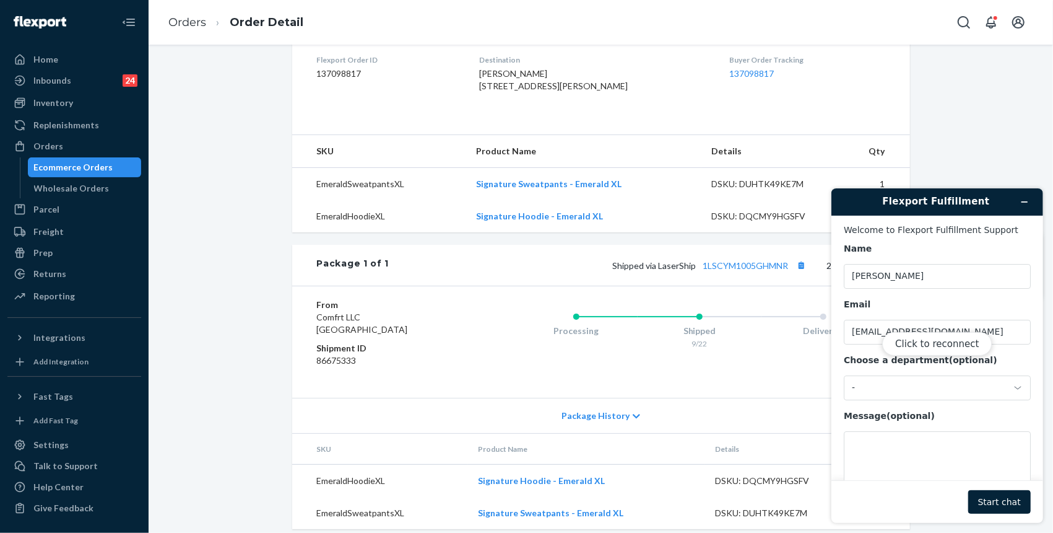
scroll to position [0, 0]
click at [926, 341] on button "Click to reconnect" at bounding box center [937, 343] width 110 height 24
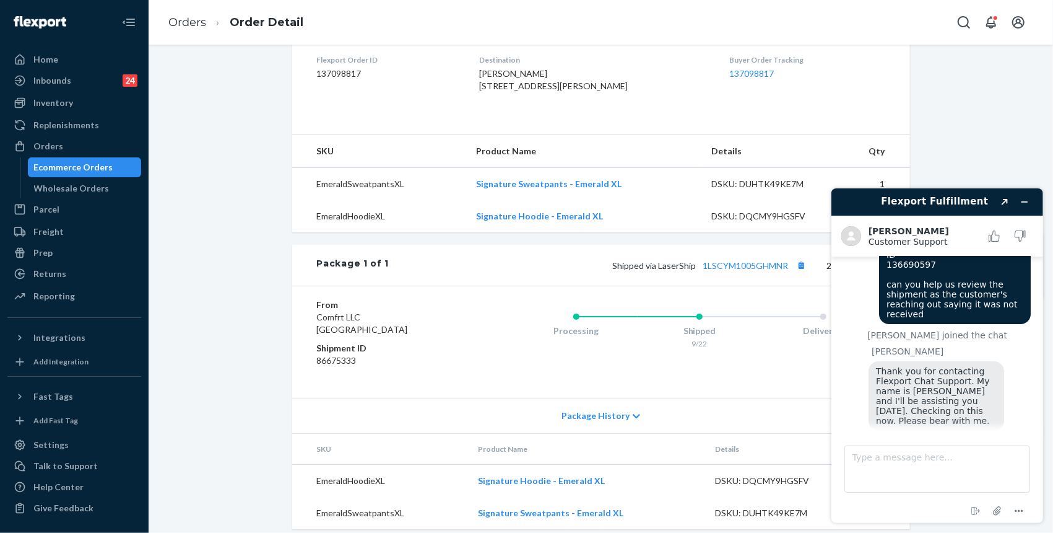
scroll to position [132, 0]
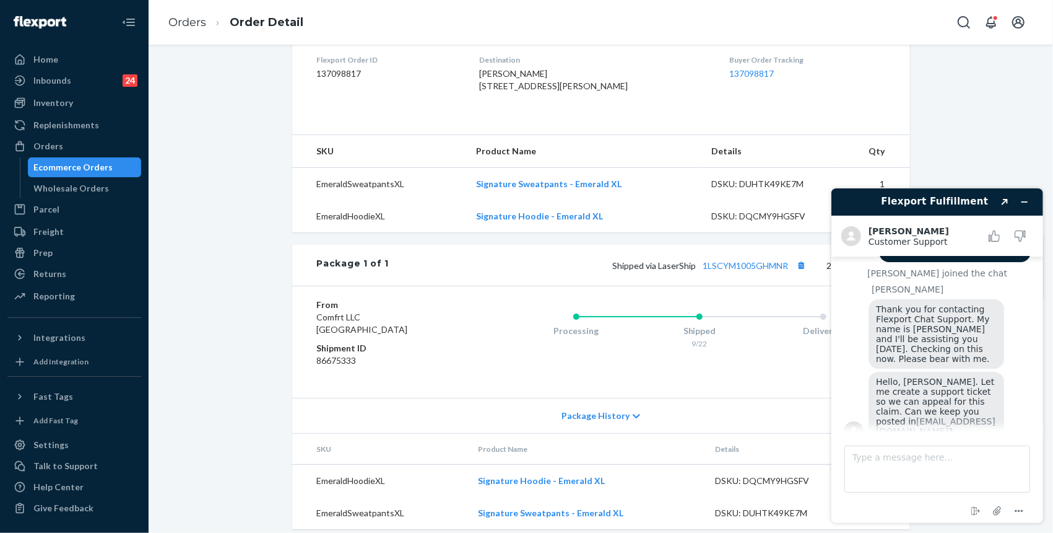
click at [905, 513] on div "End chat Attach file Options" at bounding box center [936, 510] width 187 height 16
click at [935, 450] on textarea "Type a message here..." at bounding box center [937, 468] width 186 height 47
type textarea "Yes"
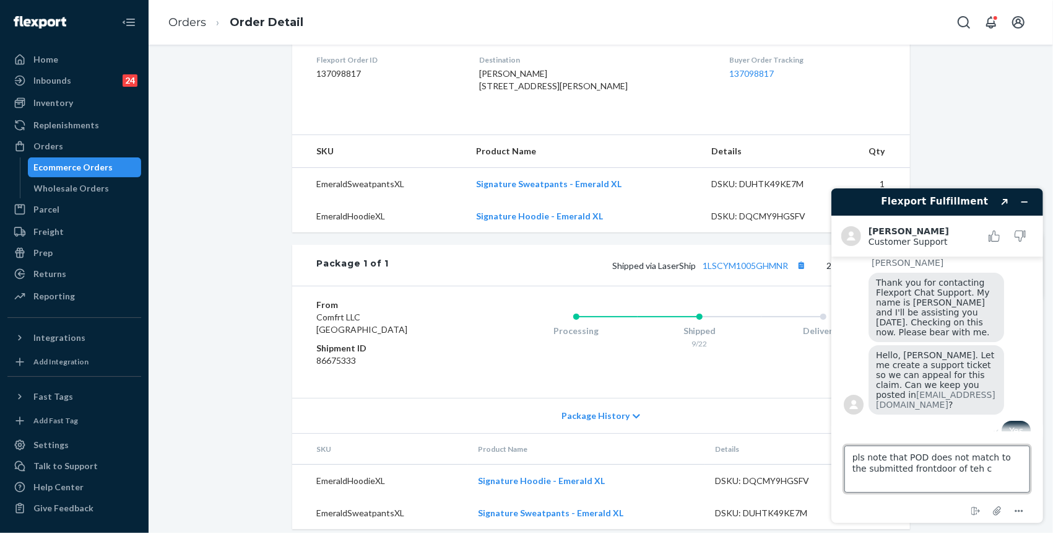
type textarea "pls note that POD does not match to the submitted frontdoor of teh cx"
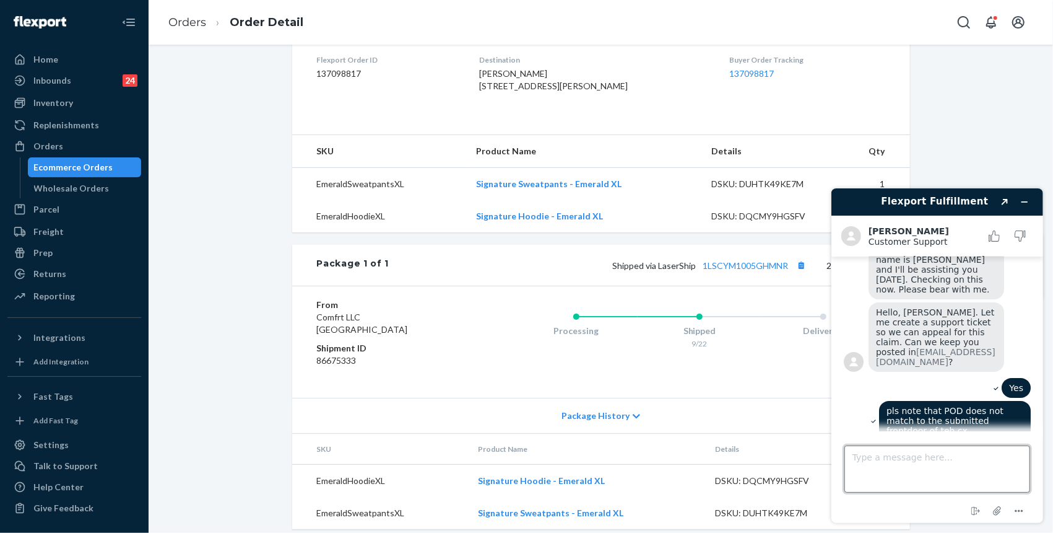
scroll to position [204, 0]
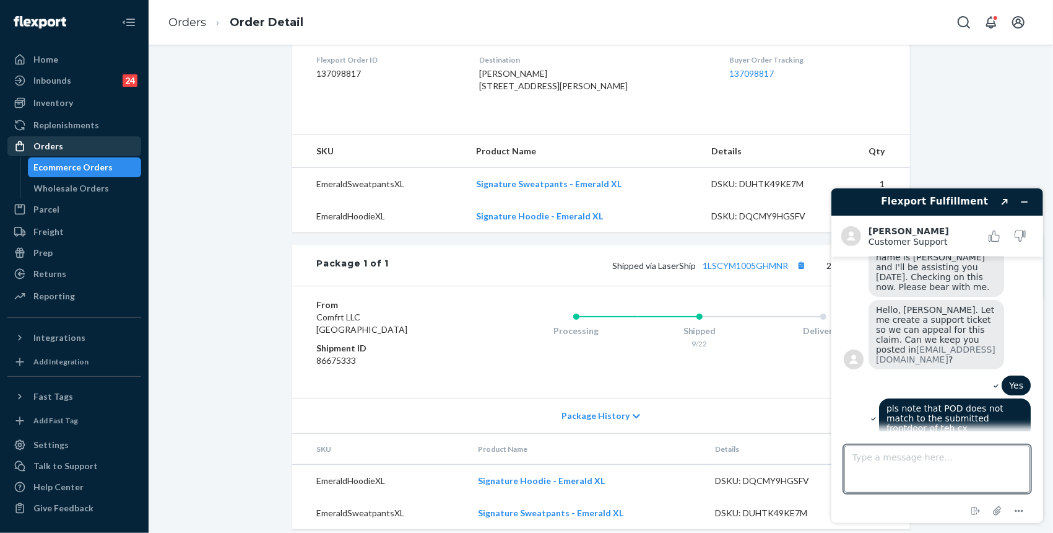
click at [68, 146] on div "Orders" at bounding box center [74, 145] width 131 height 17
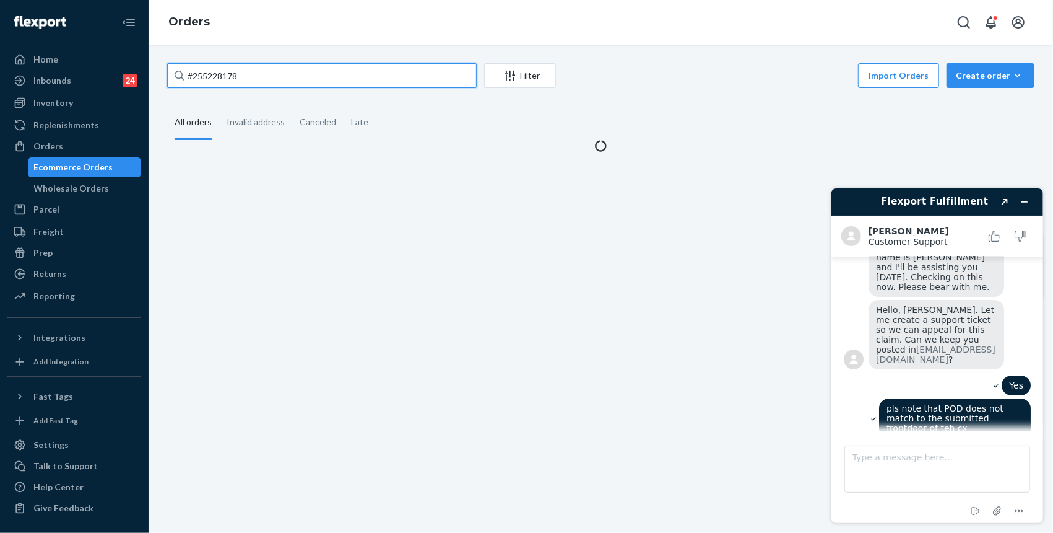
click at [308, 80] on input "#255228178" at bounding box center [322, 75] width 310 height 25
paste input "09421"
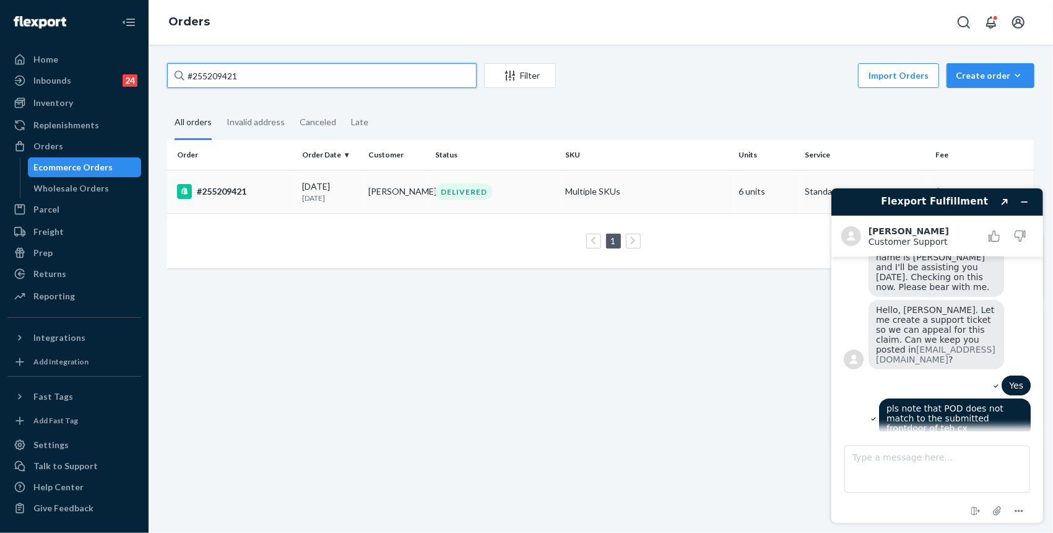
type input "#255209421"
click at [347, 175] on td "09/14/2025 10 days ago" at bounding box center [330, 191] width 66 height 43
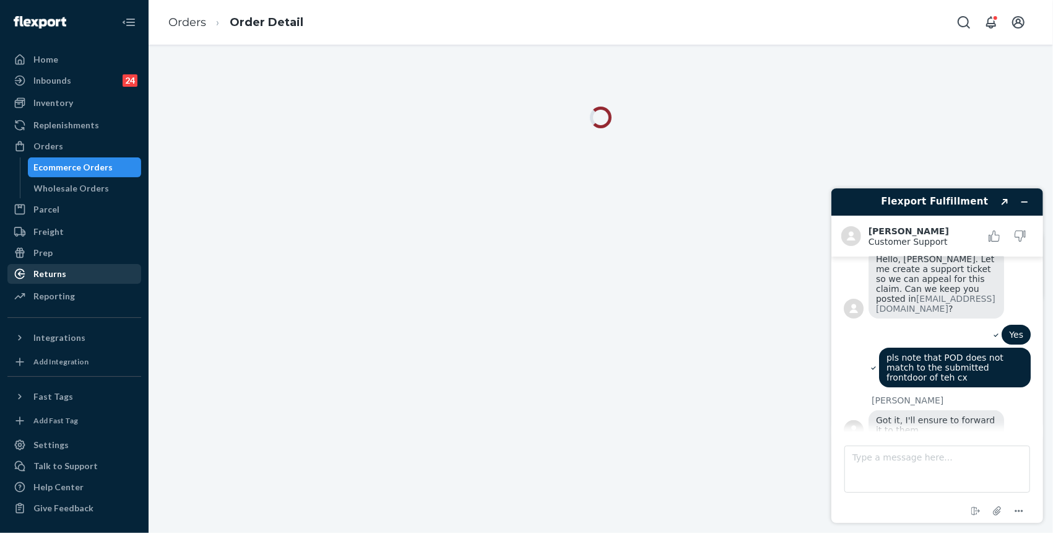
scroll to position [258, 0]
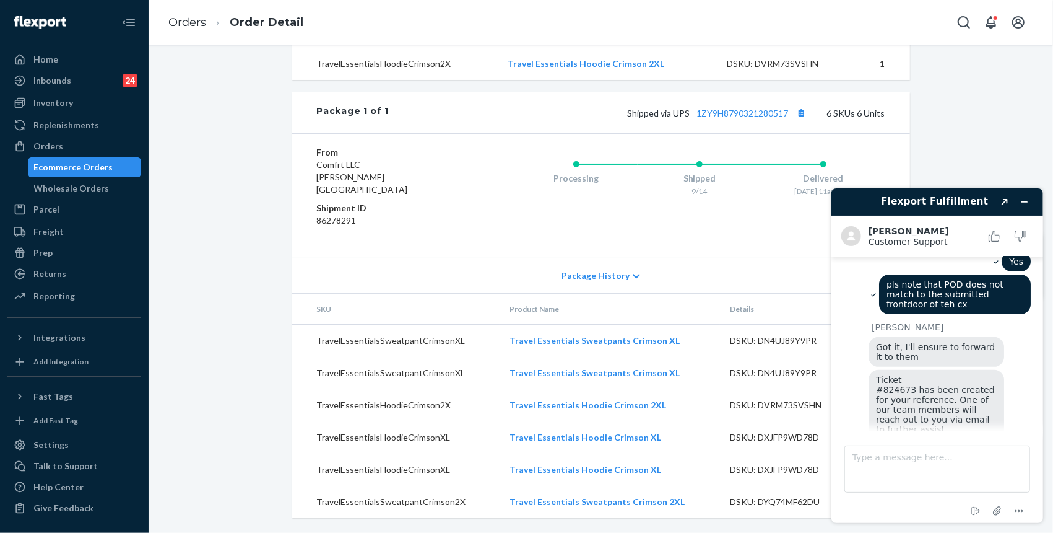
scroll to position [360, 0]
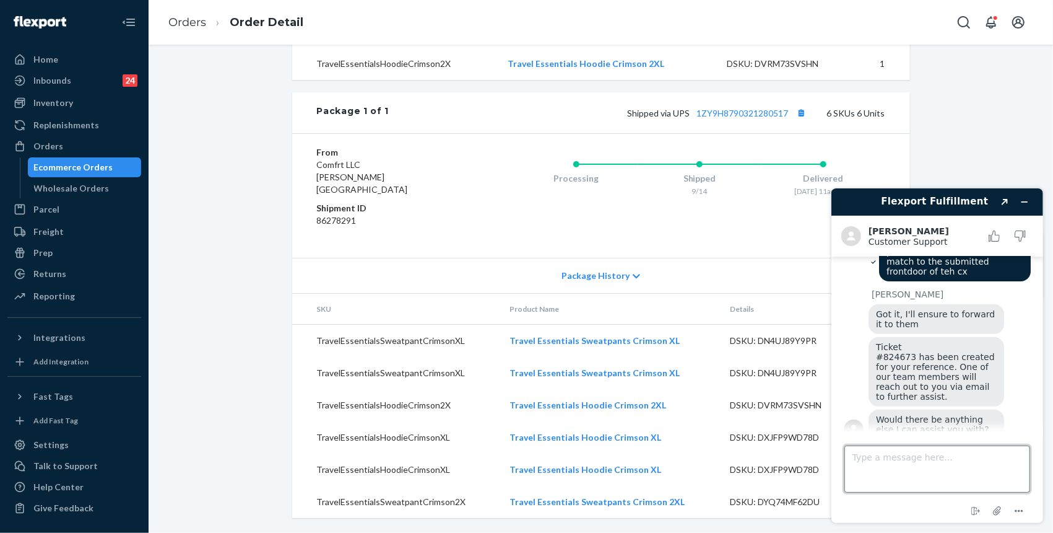
click at [921, 464] on textarea "Type a message here..." at bounding box center [937, 468] width 186 height 47
click at [875, 481] on textarea "Type a message here..." at bounding box center [937, 468] width 186 height 47
type textarea "that's all for now, tysm Kath!"
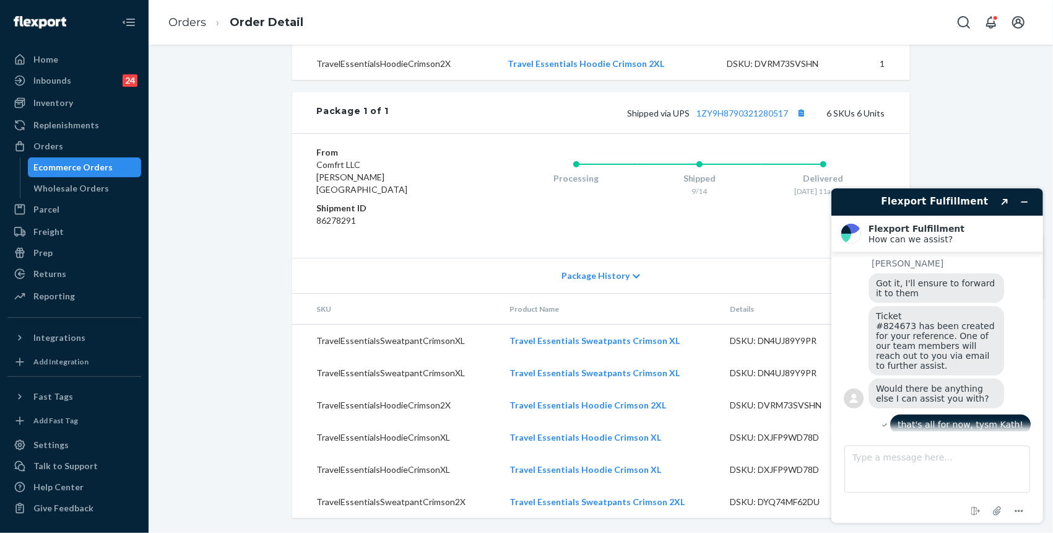
scroll to position [549, 0]
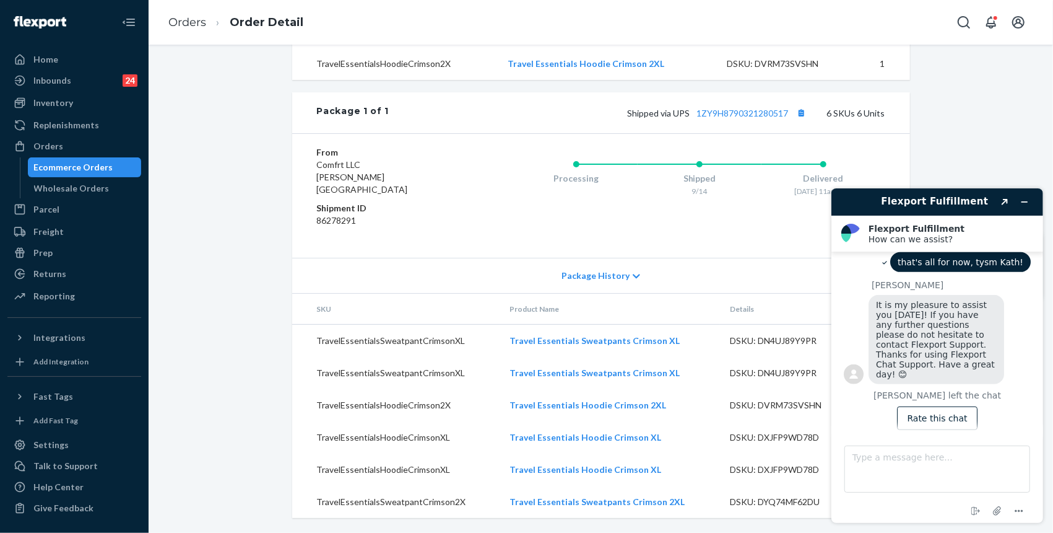
click at [919, 196] on h1 "Flexport Fulfillment" at bounding box center [934, 201] width 120 height 14
click at [1021, 204] on icon "Minimize widget" at bounding box center [1024, 201] width 9 height 9
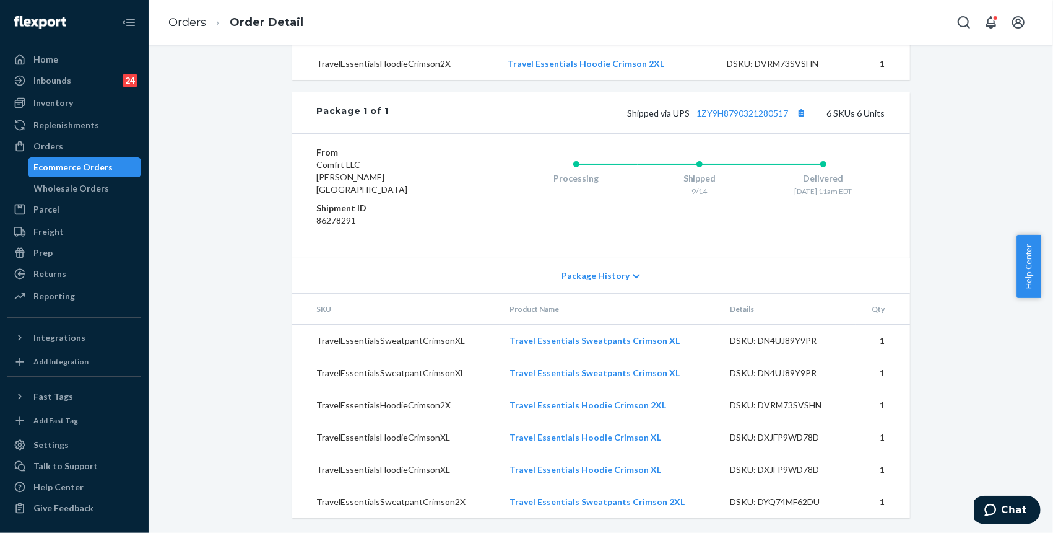
click at [918, 17] on div "Orders Order Detail" at bounding box center [601, 22] width 905 height 45
click at [193, 17] on link "Orders" at bounding box center [187, 22] width 38 height 14
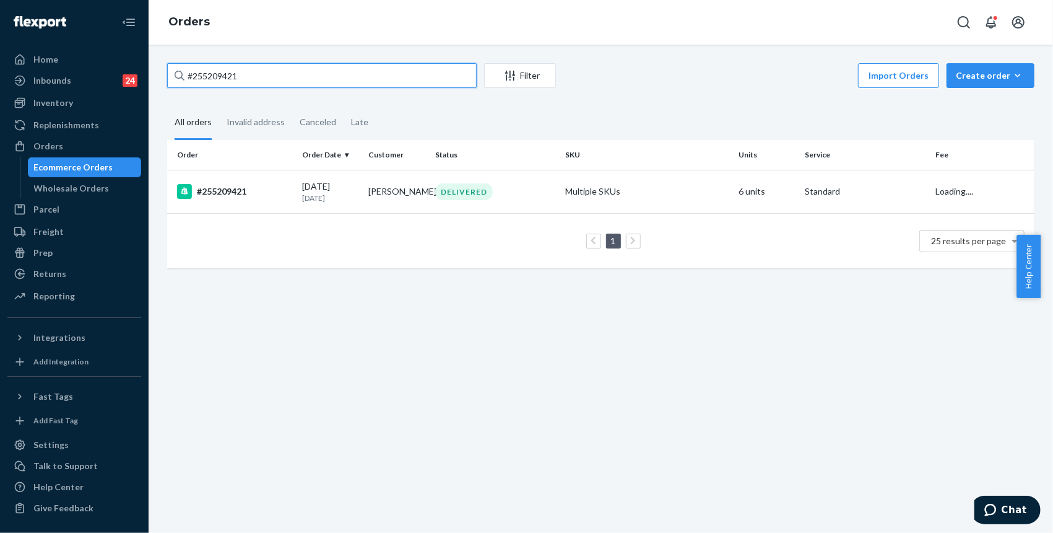
click at [287, 83] on input "#255209421" at bounding box center [322, 75] width 310 height 25
paste input "150704"
type input "#255150704"
click at [211, 191] on div "#255150704" at bounding box center [234, 191] width 115 height 15
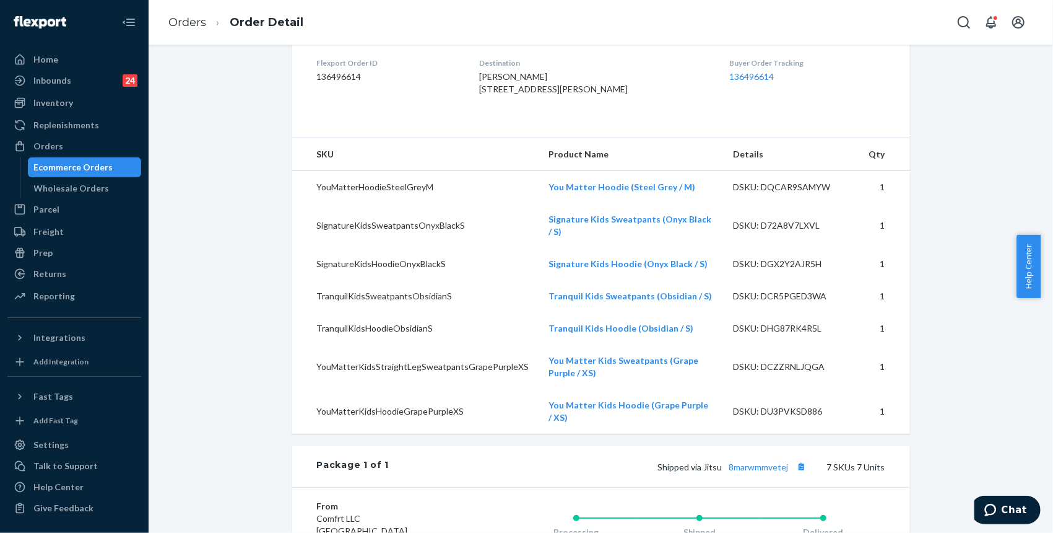
scroll to position [330, 0]
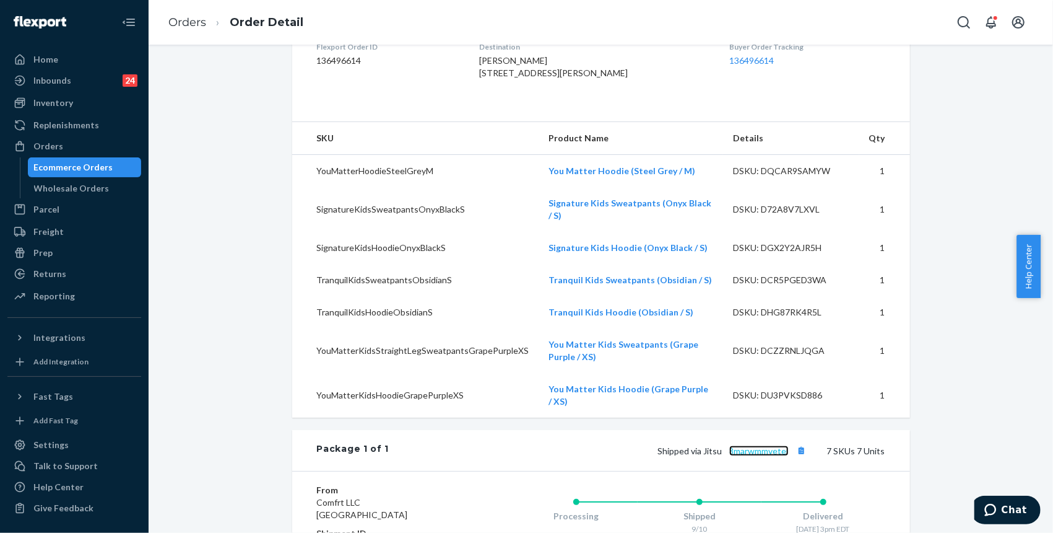
click at [748, 449] on link "8marwmmvetej" at bounding box center [758, 450] width 59 height 11
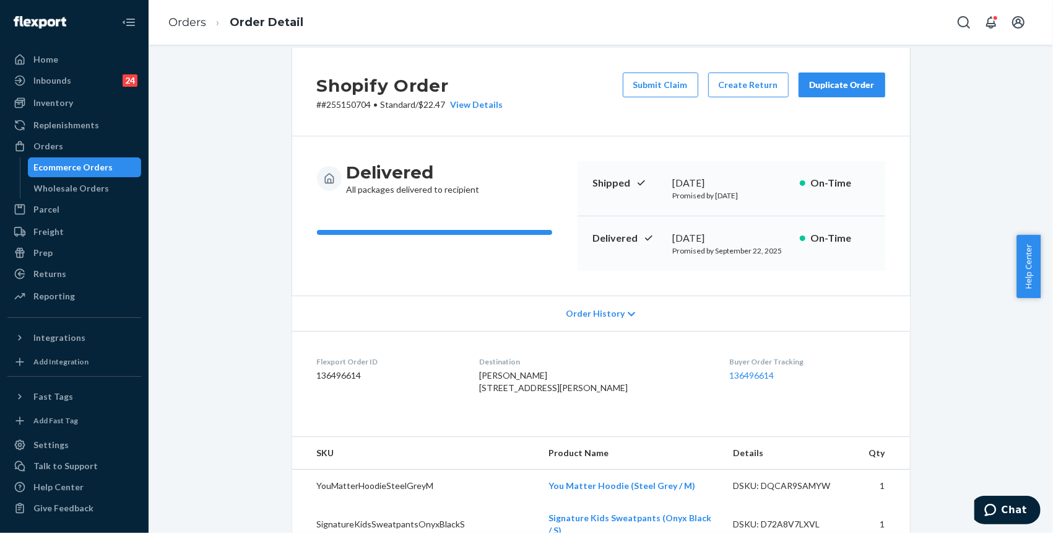
scroll to position [0, 0]
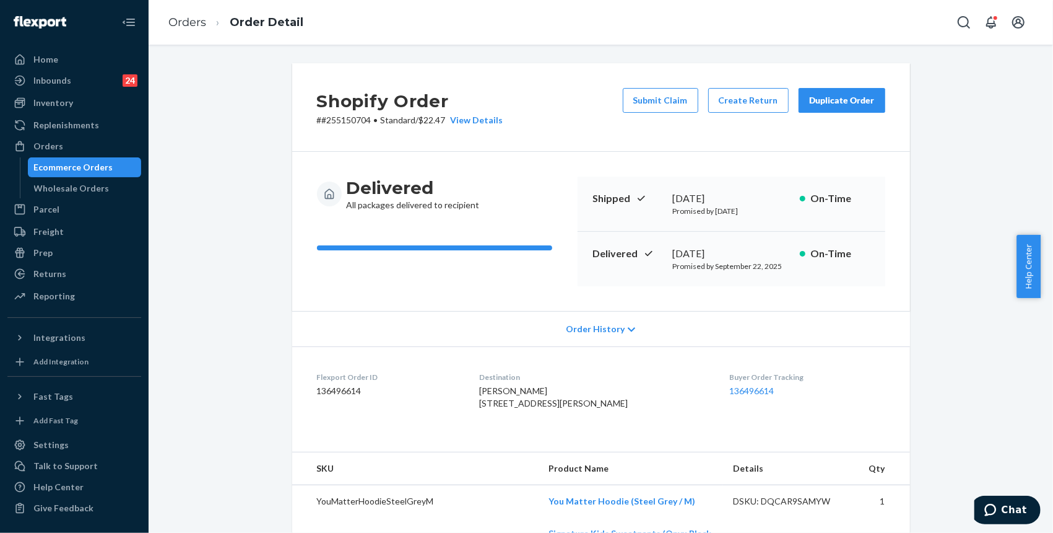
click at [357, 121] on p "# #255150704 • Standard / $22.47 View Details" at bounding box center [410, 120] width 186 height 12
copy p "255150704"
drag, startPoint x: 996, startPoint y: 234, endPoint x: 969, endPoint y: 233, distance: 26.7
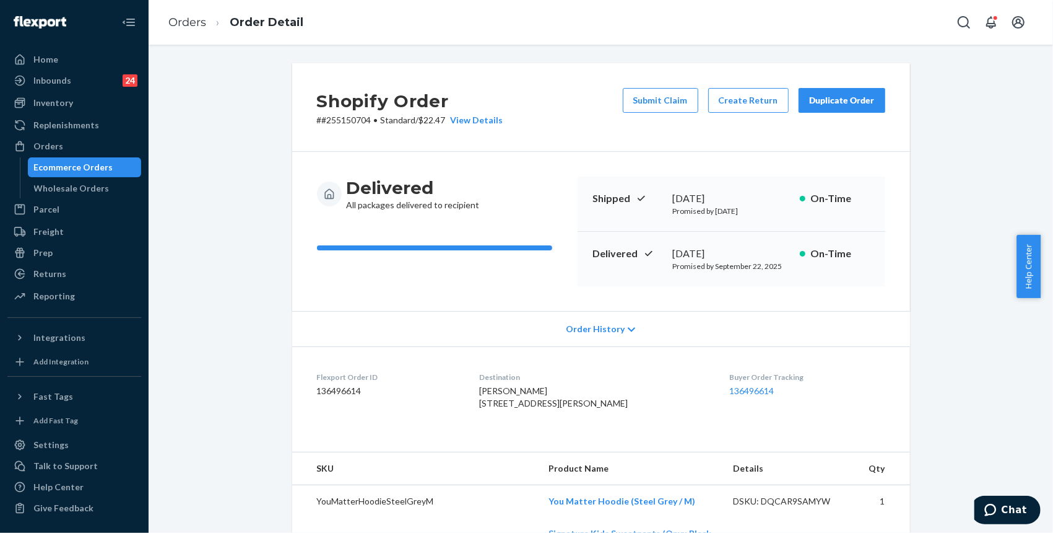
drag, startPoint x: 489, startPoint y: 411, endPoint x: 480, endPoint y: 403, distance: 11.8
click at [480, 403] on dl "Flexport Order ID 136496614 Destination Nicole Madden 2644 Briana Dr Pottstown,…" at bounding box center [601, 392] width 618 height 93
copy span "2644 Briana Dr Pottstown, PA 19464-1050 US"
drag, startPoint x: 937, startPoint y: 99, endPoint x: 905, endPoint y: 54, distance: 55.1
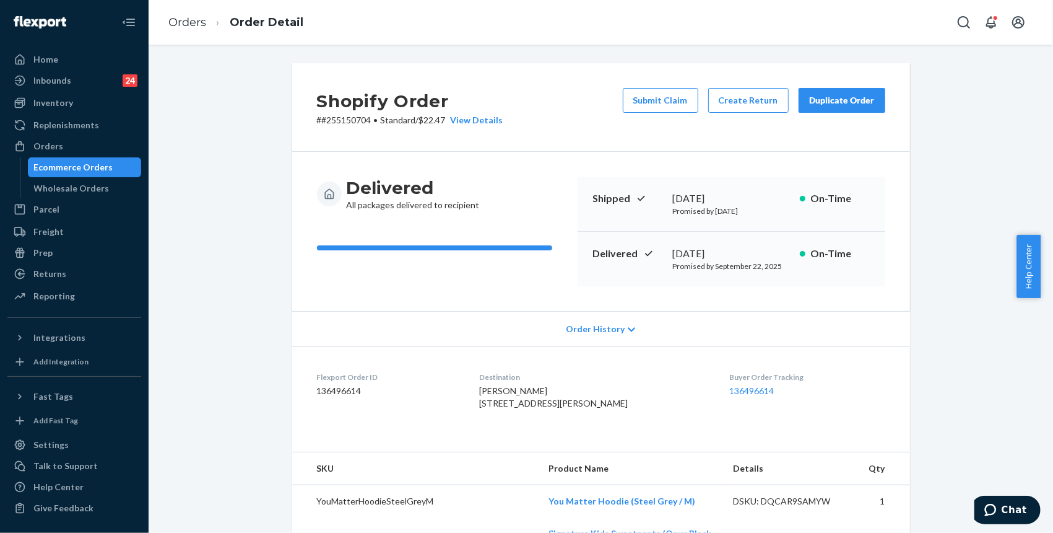
click at [196, 25] on link "Orders" at bounding box center [187, 22] width 38 height 14
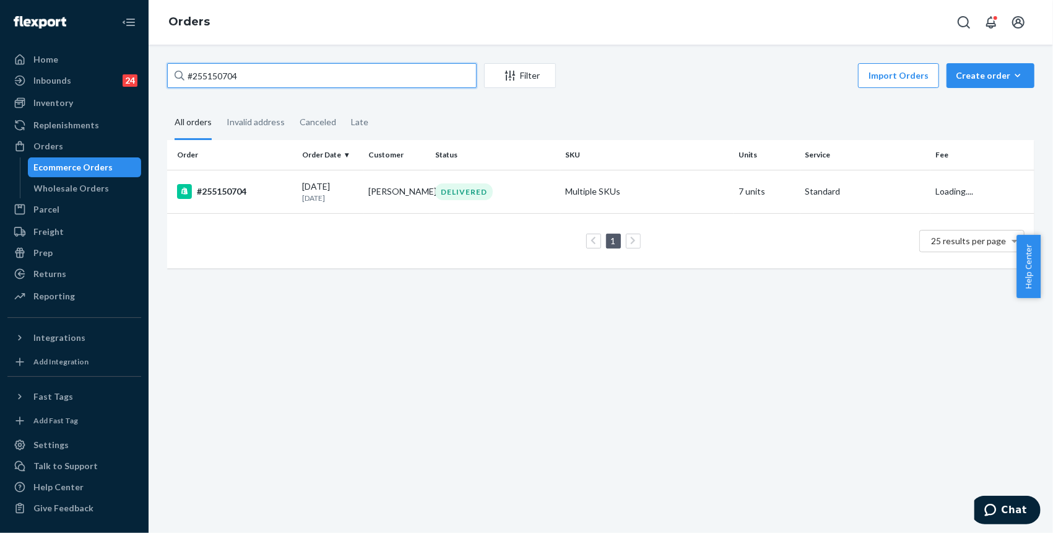
click at [287, 78] on input "#255150704" at bounding box center [322, 75] width 310 height 25
paste input "80605"
type input "#255180605"
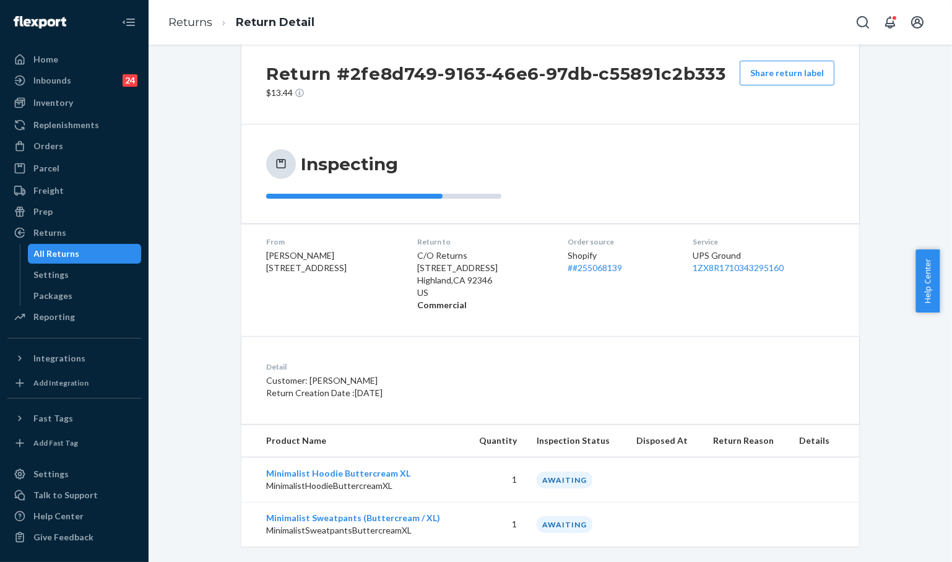
scroll to position [42, 0]
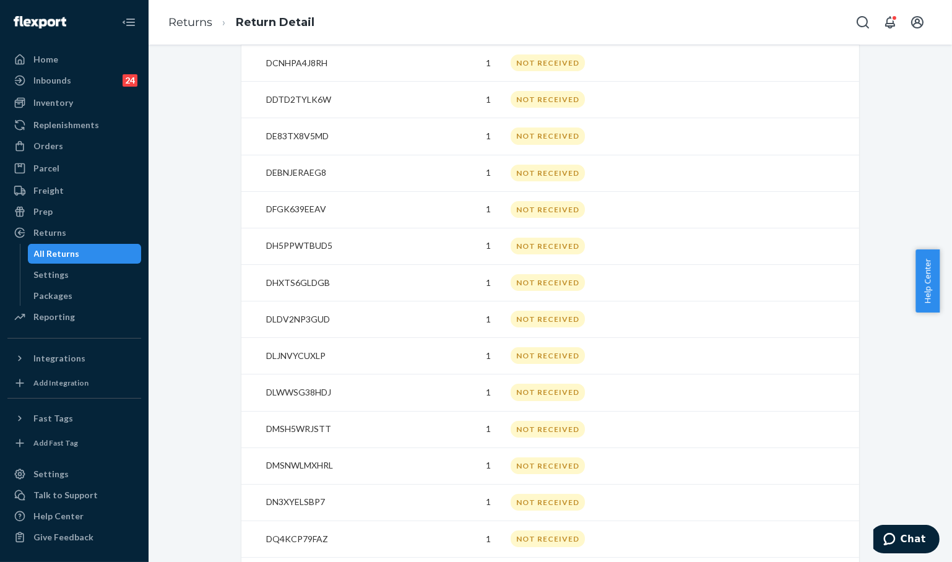
scroll to position [1107, 0]
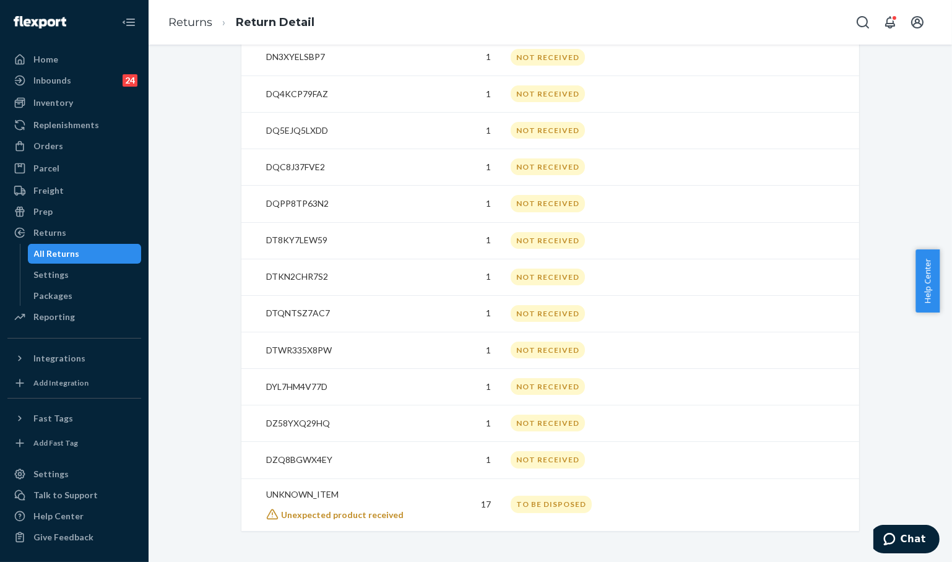
click at [477, 512] on td "17" at bounding box center [468, 505] width 65 height 53
click at [668, 332] on td at bounding box center [655, 350] width 80 height 37
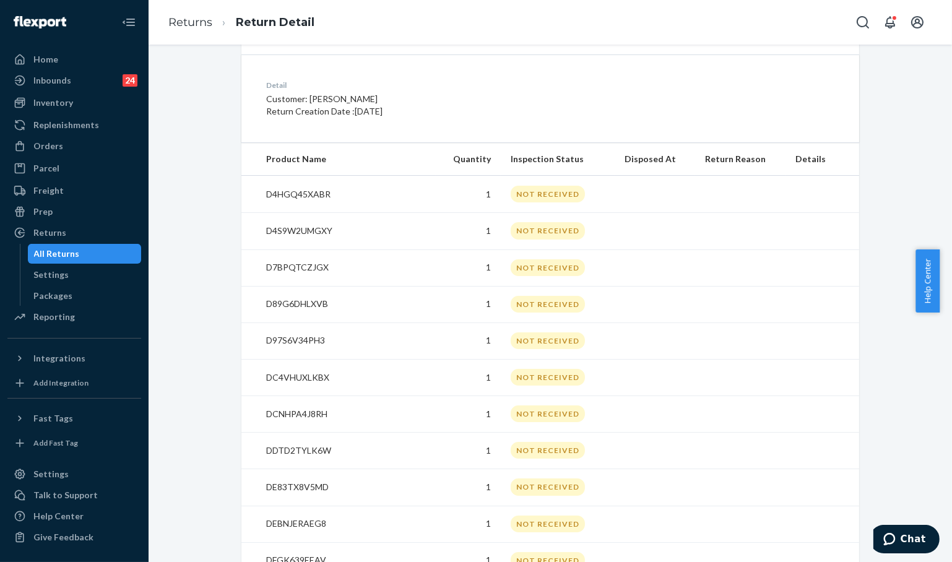
scroll to position [281, 0]
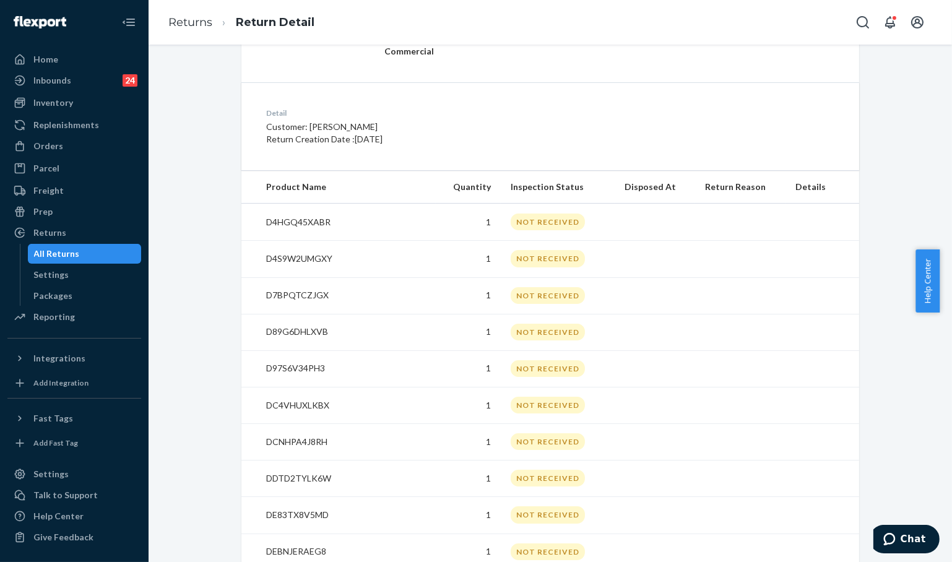
click at [302, 218] on p "D4HGQ45XABR" at bounding box center [346, 222] width 160 height 12
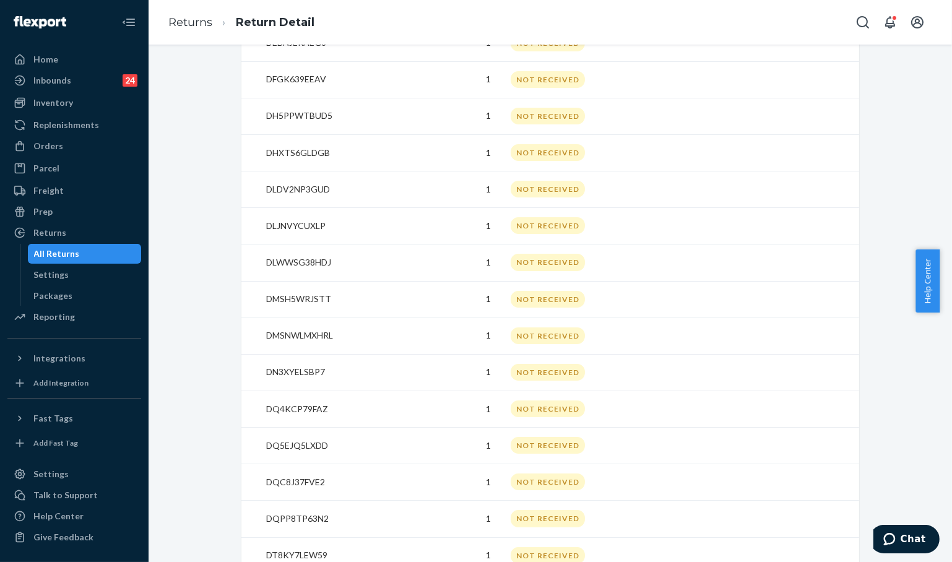
scroll to position [1107, 0]
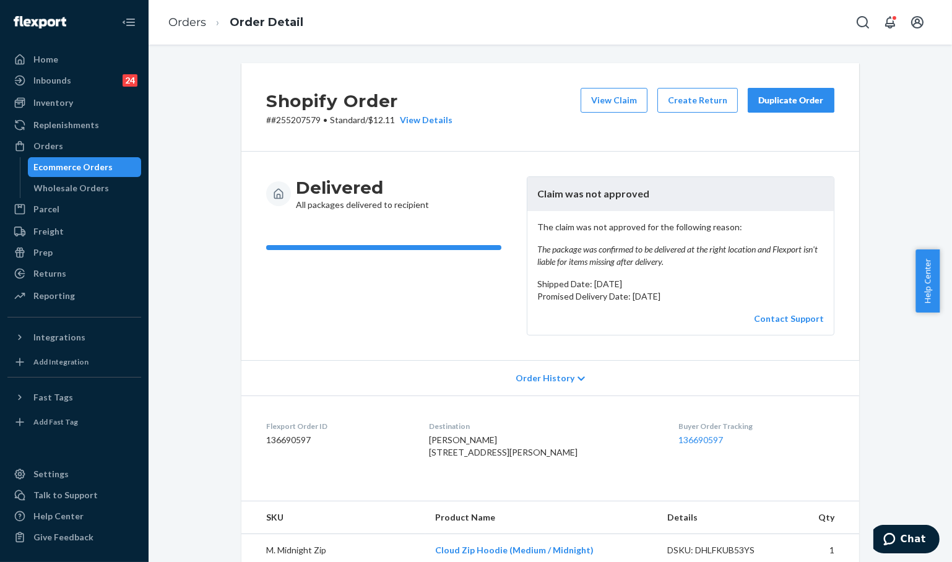
click at [302, 117] on p "# #255207579 • Standard / $12.11 View Details" at bounding box center [359, 120] width 186 height 12
copy p "255207579"
click at [611, 103] on button "View Claim" at bounding box center [614, 100] width 67 height 25
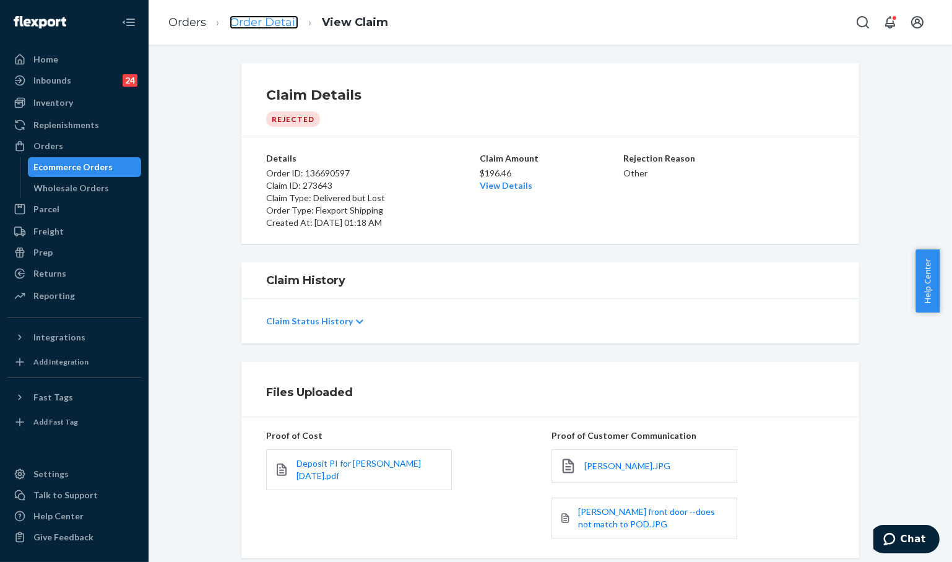
click at [279, 17] on link "Order Detail" at bounding box center [264, 22] width 69 height 14
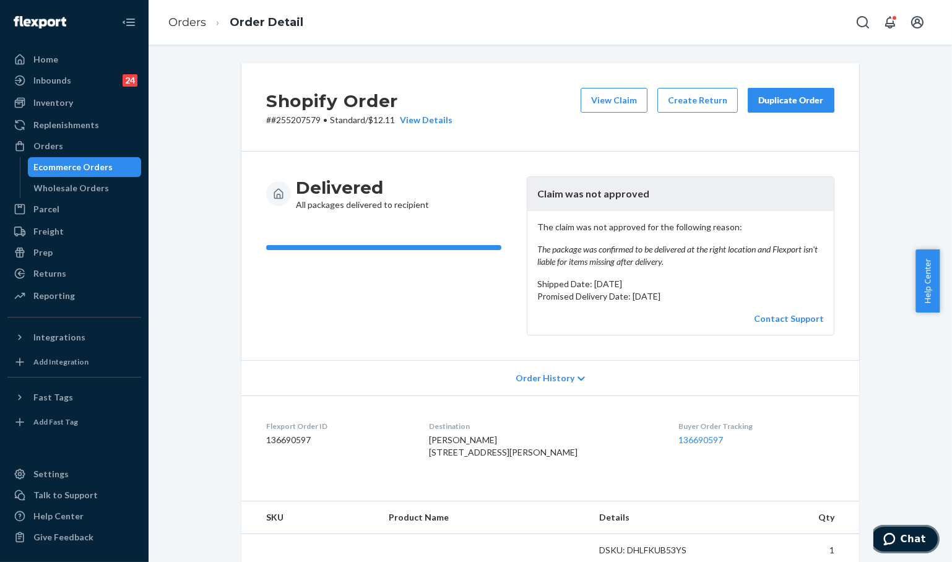
click at [910, 539] on span "Chat" at bounding box center [912, 538] width 25 height 11
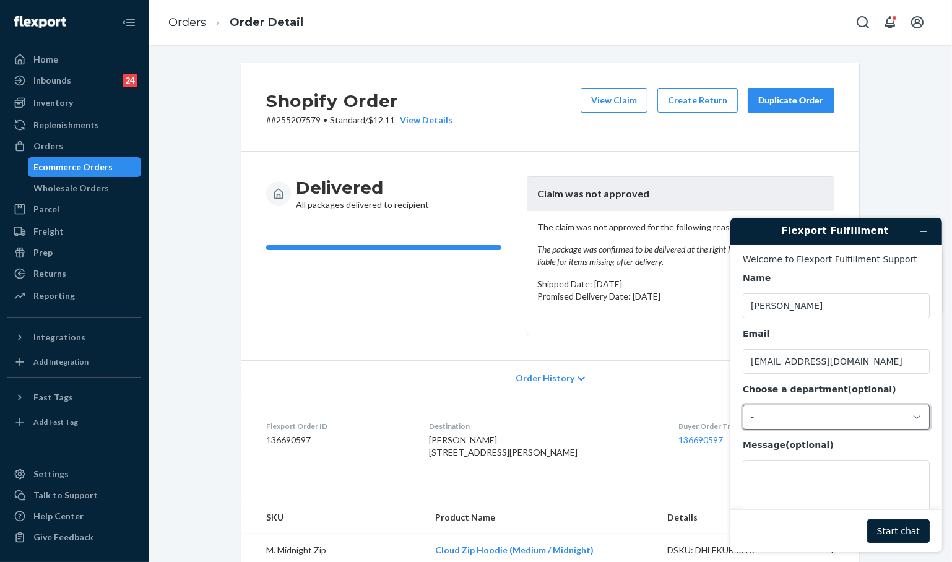
click at [813, 420] on div "-" at bounding box center [828, 416] width 156 height 11
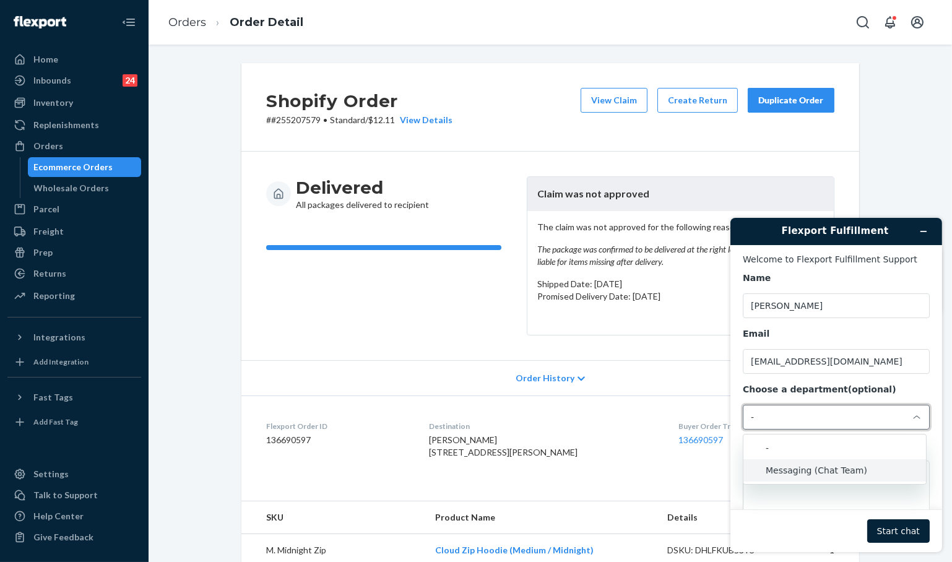
click at [803, 462] on li "Messaging (Chat Team)" at bounding box center [834, 470] width 183 height 22
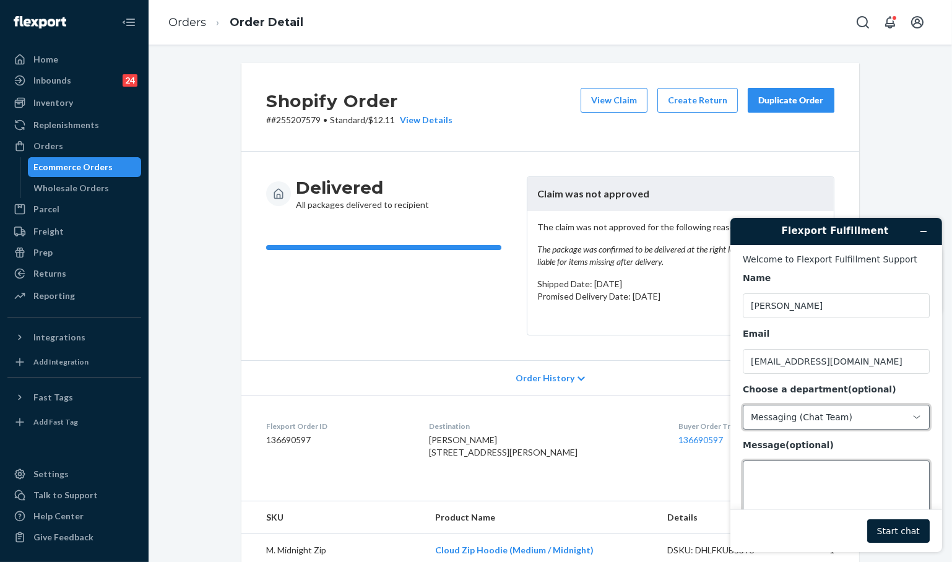
click at [868, 502] on textarea "Message (optional)" at bounding box center [835, 494] width 187 height 69
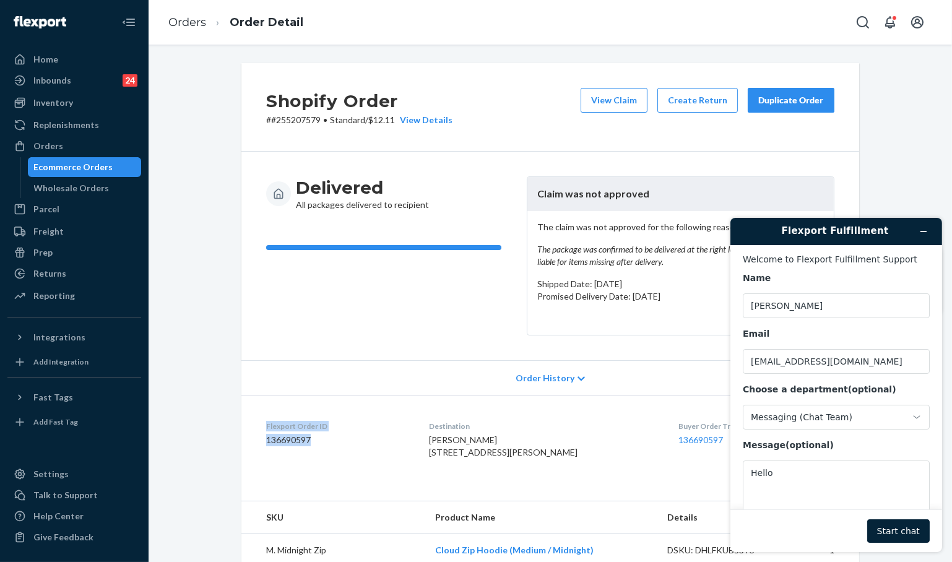
drag, startPoint x: 272, startPoint y: 430, endPoint x: 720, endPoint y: 483, distance: 450.8
click at [266, 421] on div "Flexport Order ID 136690597" at bounding box center [337, 442] width 143 height 43
copy div "Flexport Order ID 136690597"
click at [829, 466] on textarea "Hello" at bounding box center [835, 494] width 187 height 69
paste textarea "Flexport Order ID 136690597"
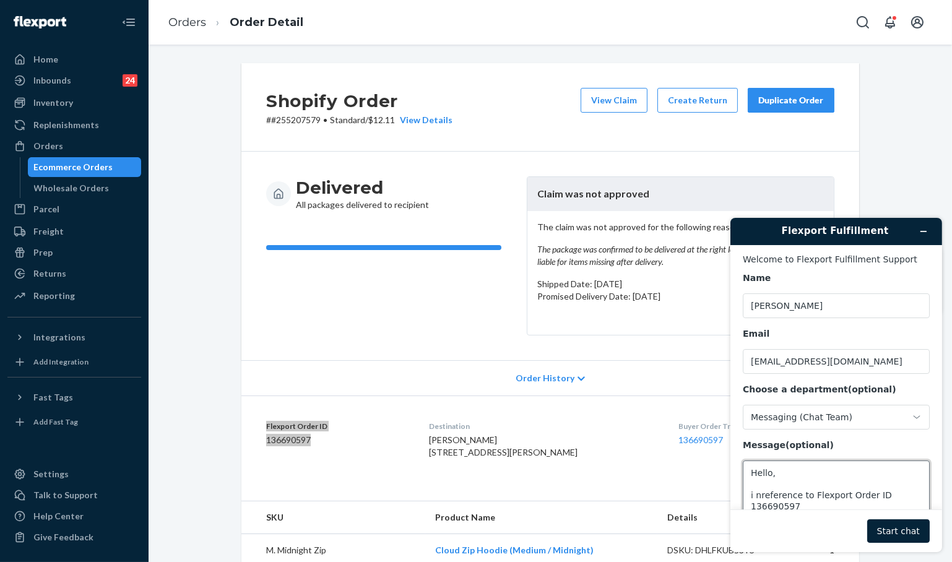
scroll to position [4, 0]
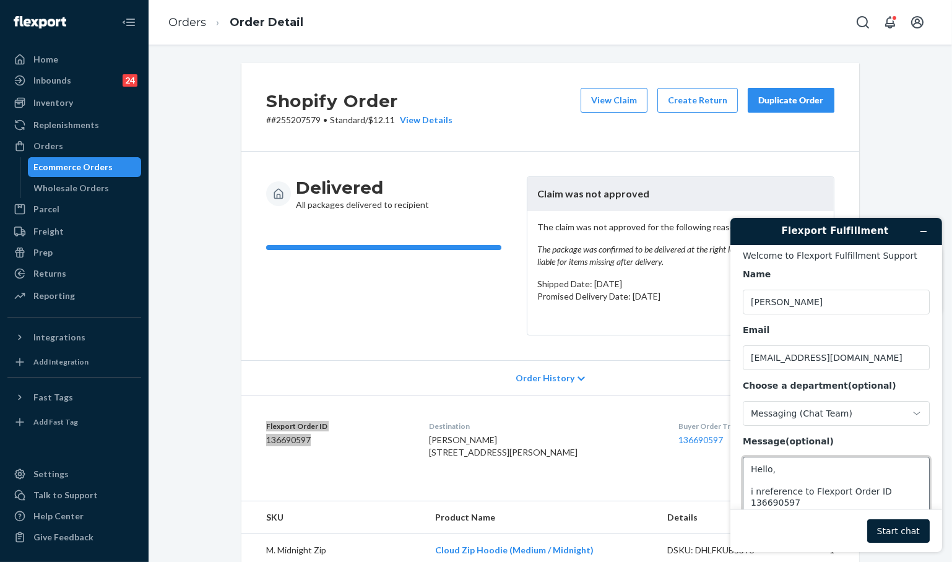
click at [760, 490] on textarea "Hello, i nreference to Flexport Order ID 136690597" at bounding box center [835, 490] width 187 height 69
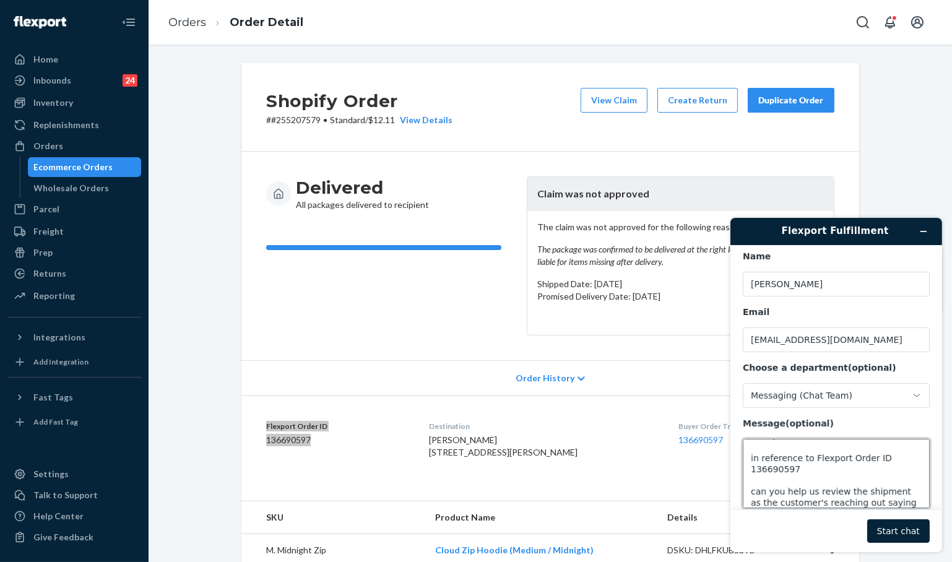
scroll to position [27, 0]
type textarea "Hello, in reference to Flexport Order ID 136690597 can you help us review the s…"
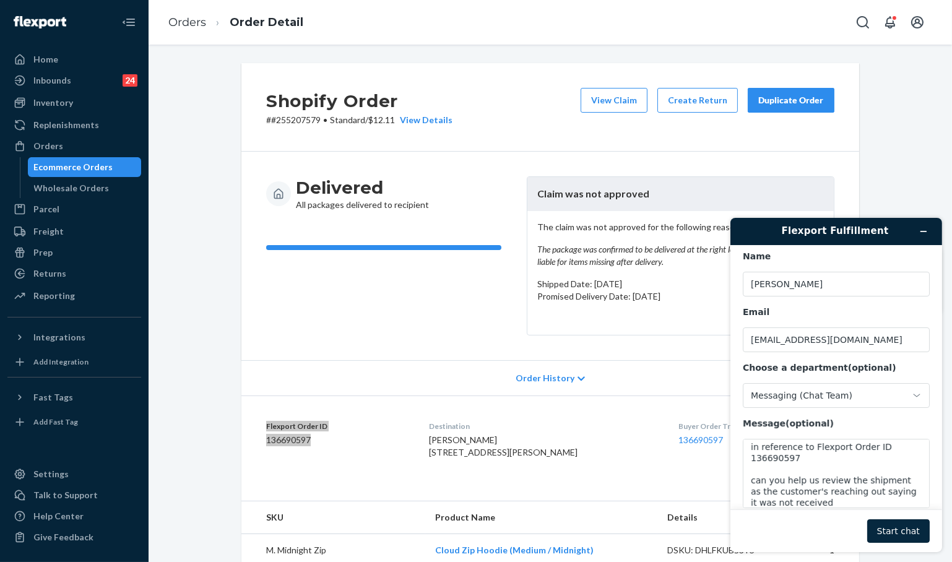
click at [913, 539] on button "Start chat" at bounding box center [898, 531] width 63 height 24
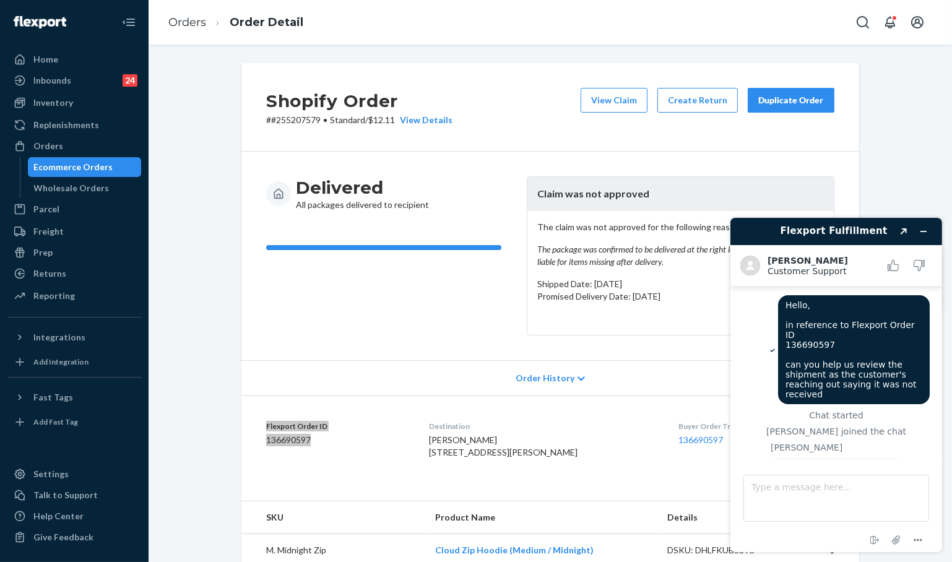
scroll to position [66, 0]
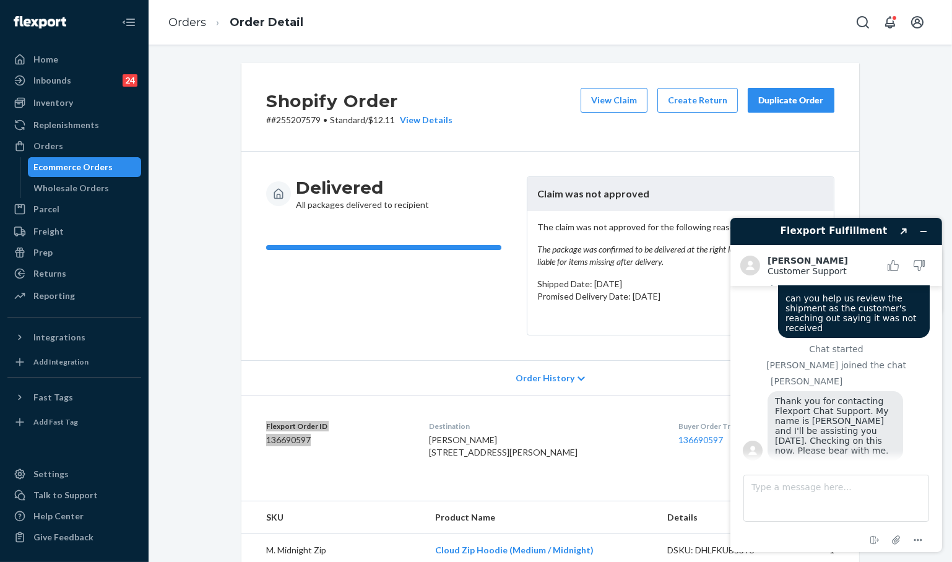
click at [830, 414] on span "Thank you for contacting Flexport Chat Support. My name is Kath and I'll be ass…" at bounding box center [833, 425] width 116 height 59
drag, startPoint x: 339, startPoint y: 233, endPoint x: 361, endPoint y: 201, distance: 38.8
click at [339, 233] on div "Delivered All packages delivered to recipient" at bounding box center [391, 255] width 251 height 159
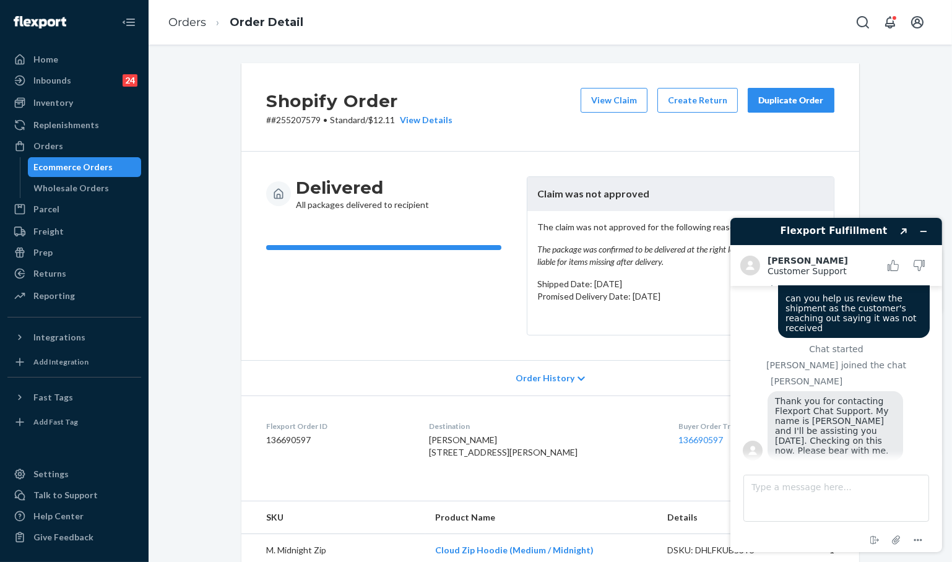
scroll to position [61, 0]
click at [11, 175] on div "Orders Ecommerce Orders Wholesale Orders" at bounding box center [74, 167] width 134 height 62
